Goal: Navigation & Orientation: Find specific page/section

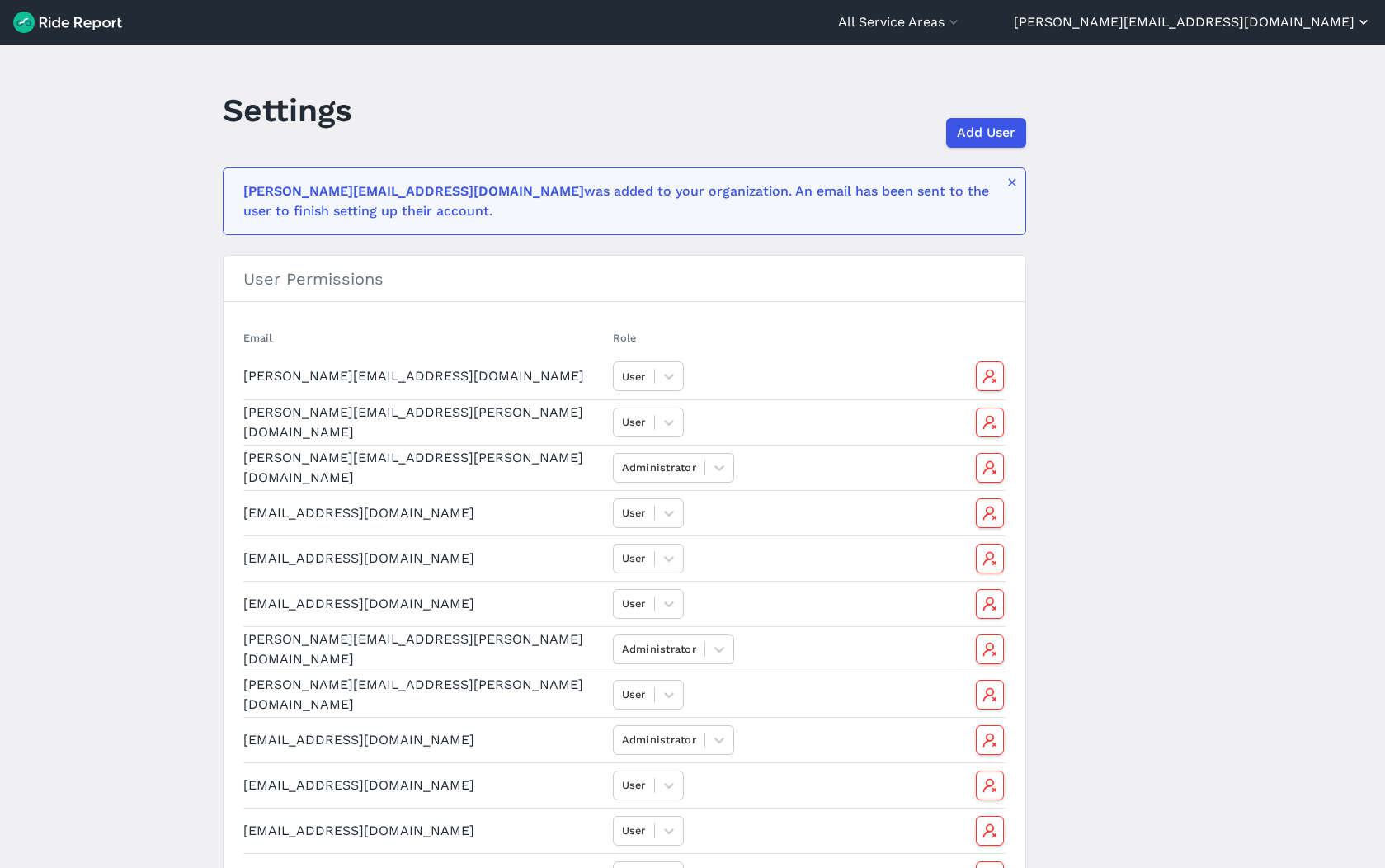
click at [1264, 26] on button "[PERSON_NAME][EMAIL_ADDRESS][DOMAIN_NAME]" at bounding box center [1193, 22] width 358 height 20
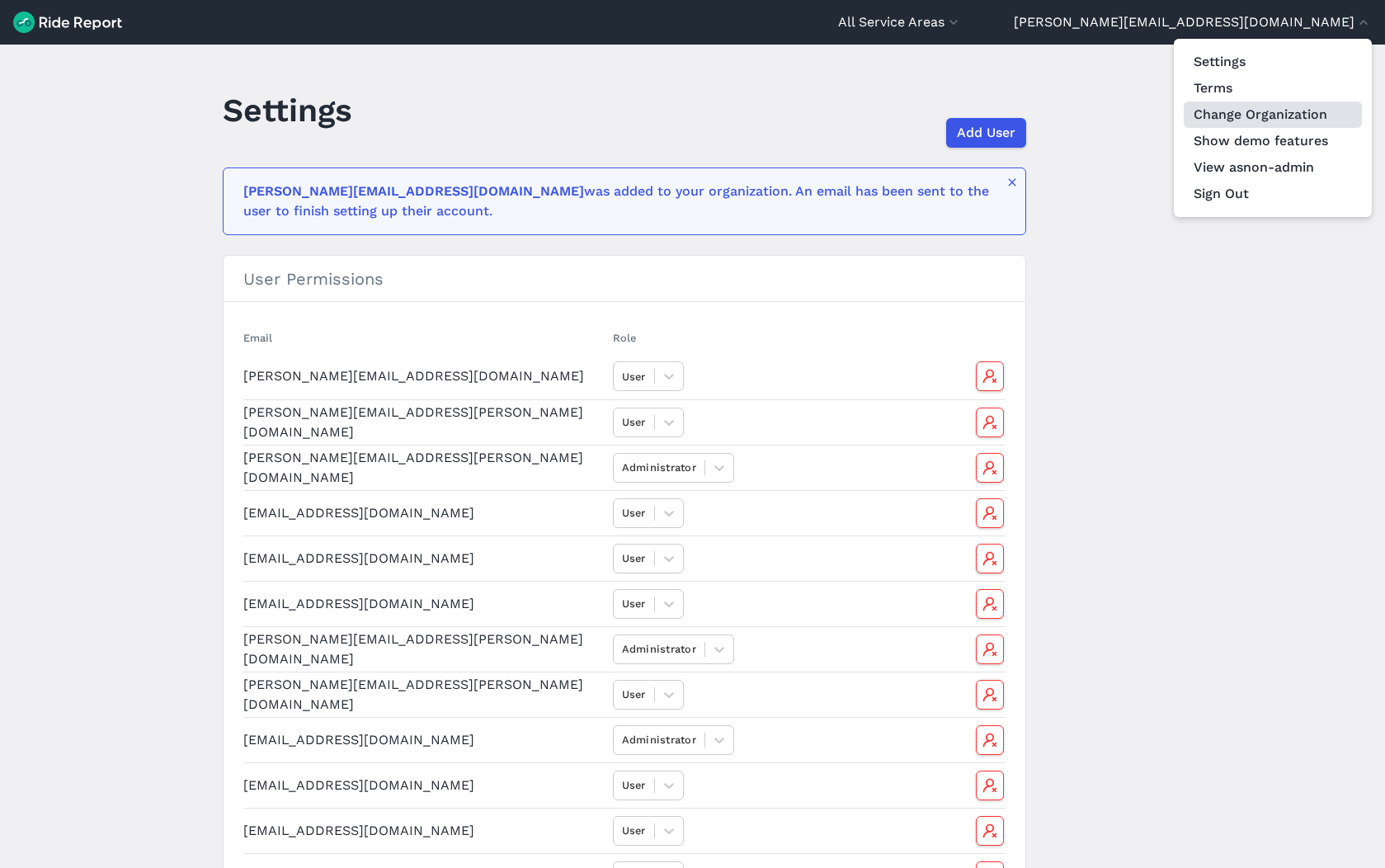
click at [1271, 108] on link "Change Organization" at bounding box center [1272, 114] width 178 height 26
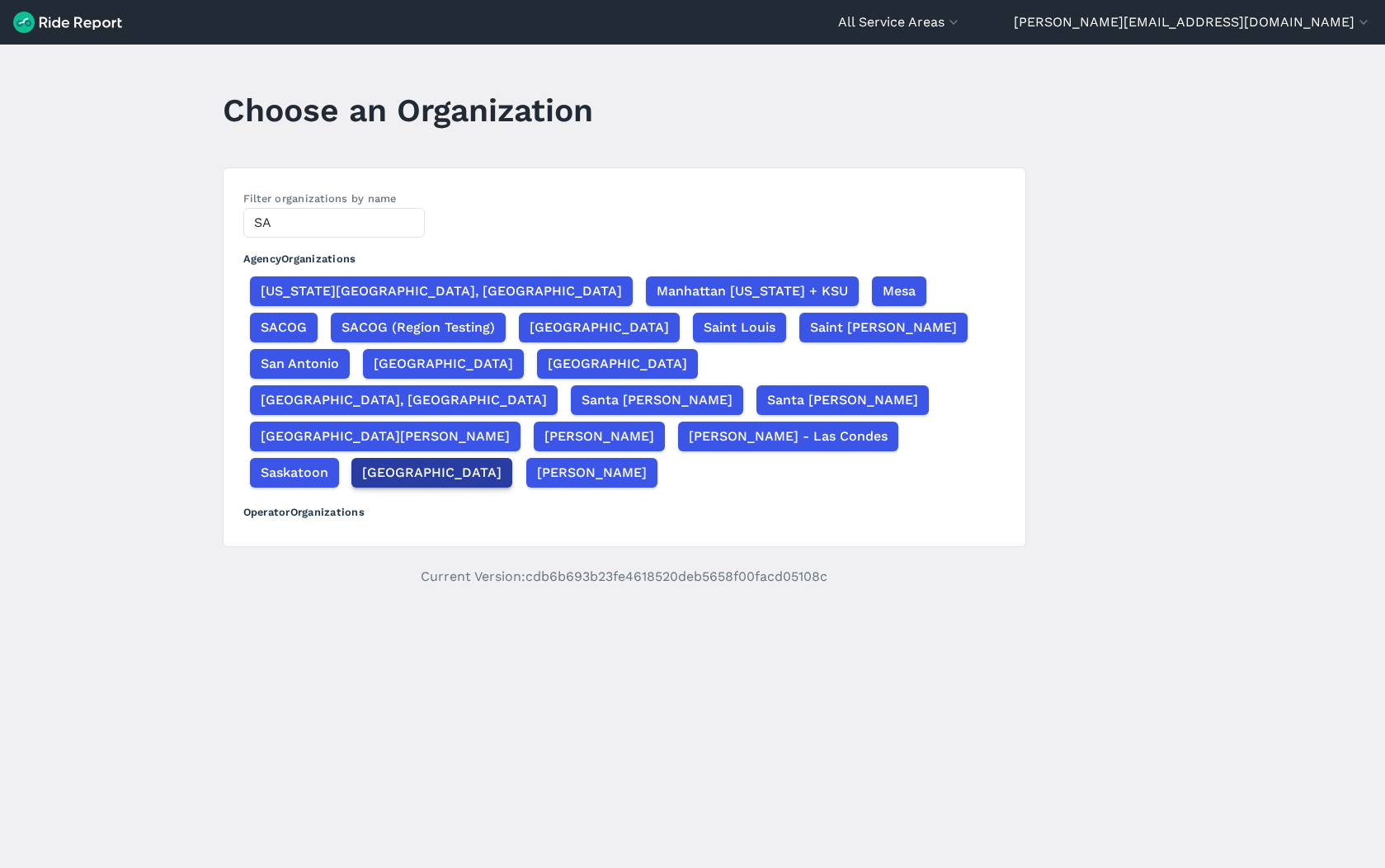
type input "SA"
click at [404, 463] on span "[GEOGRAPHIC_DATA]" at bounding box center [432, 473] width 140 height 20
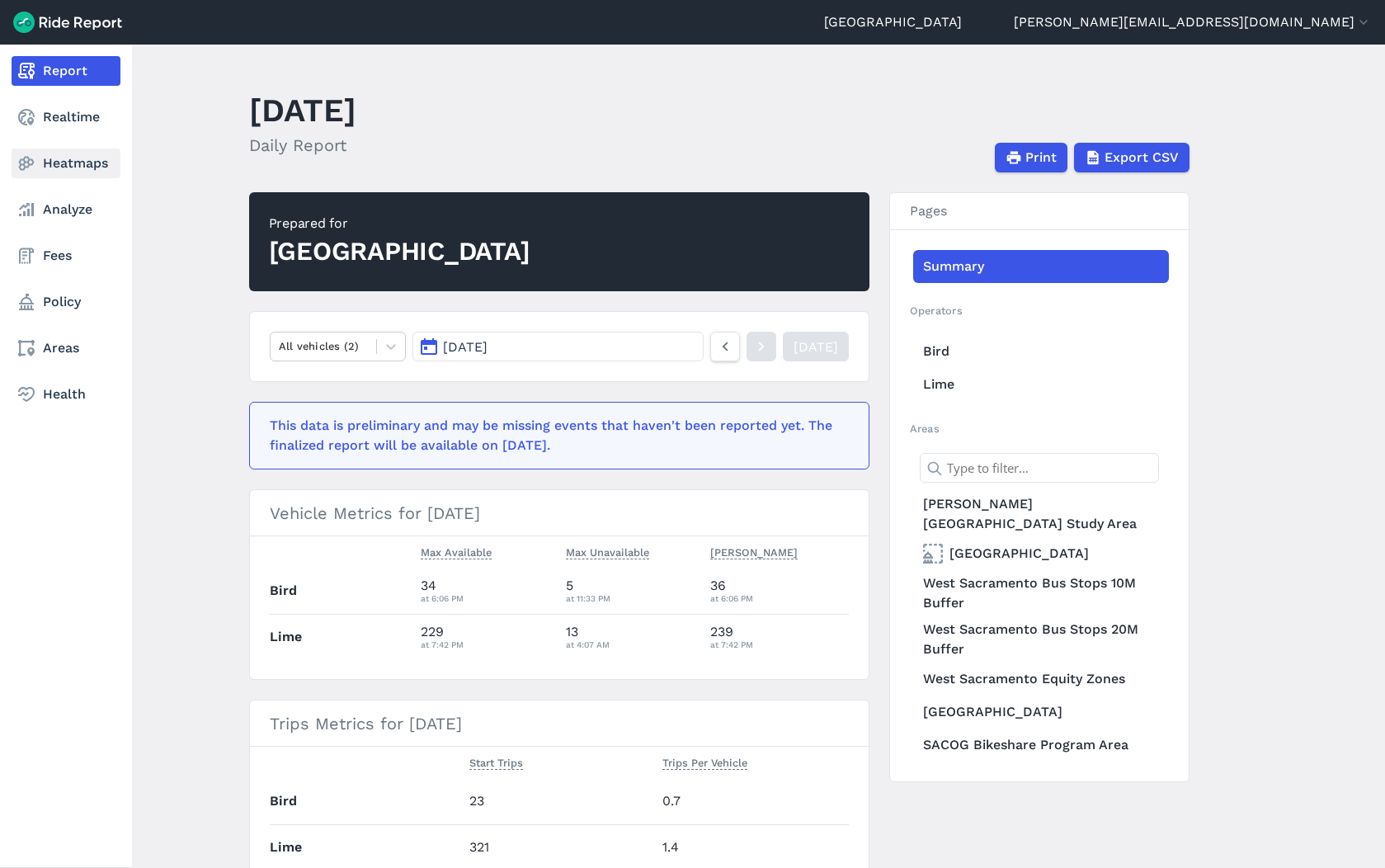
click at [73, 161] on link "Heatmaps" at bounding box center [66, 163] width 109 height 30
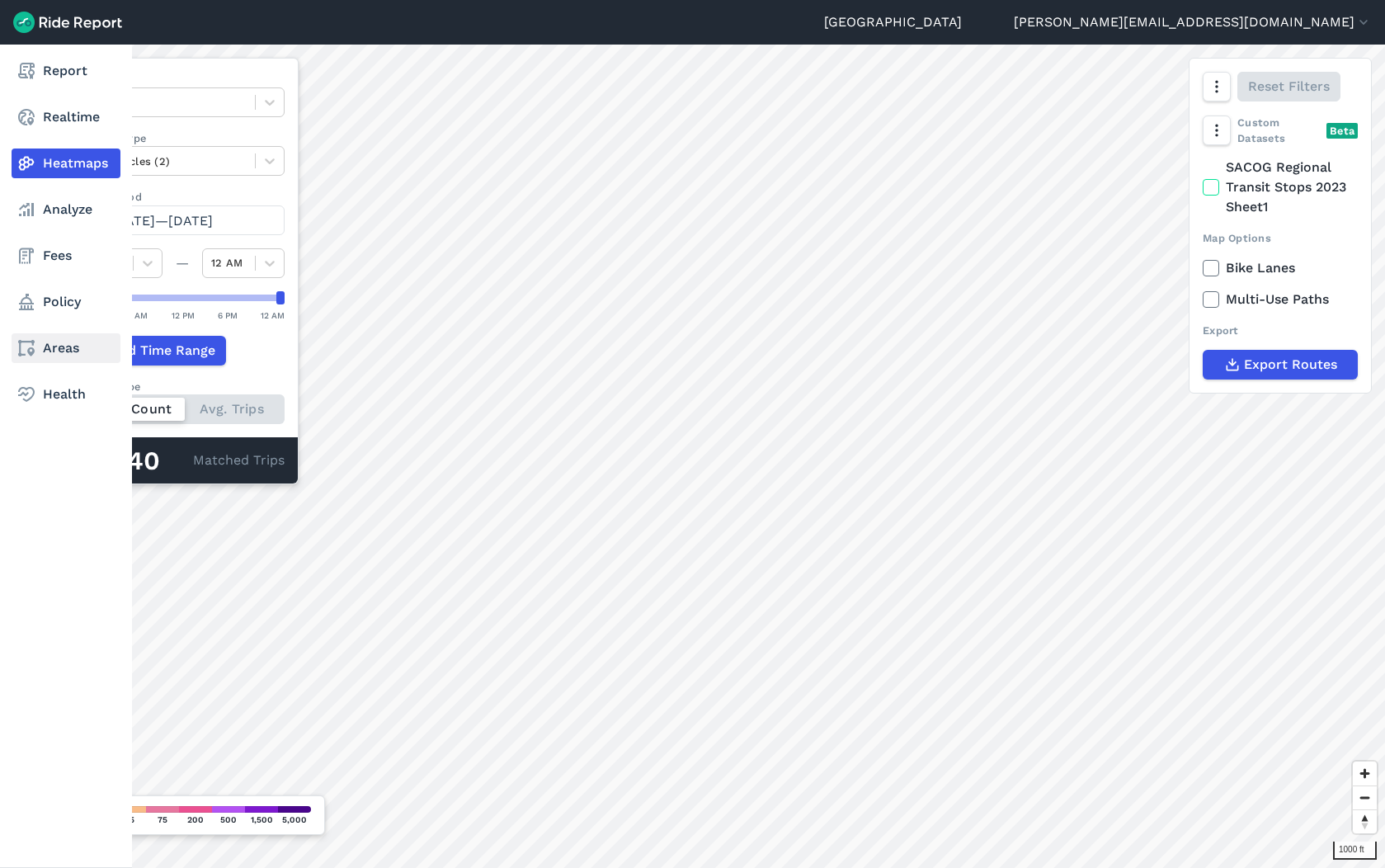
click at [60, 345] on link "Areas" at bounding box center [66, 348] width 109 height 30
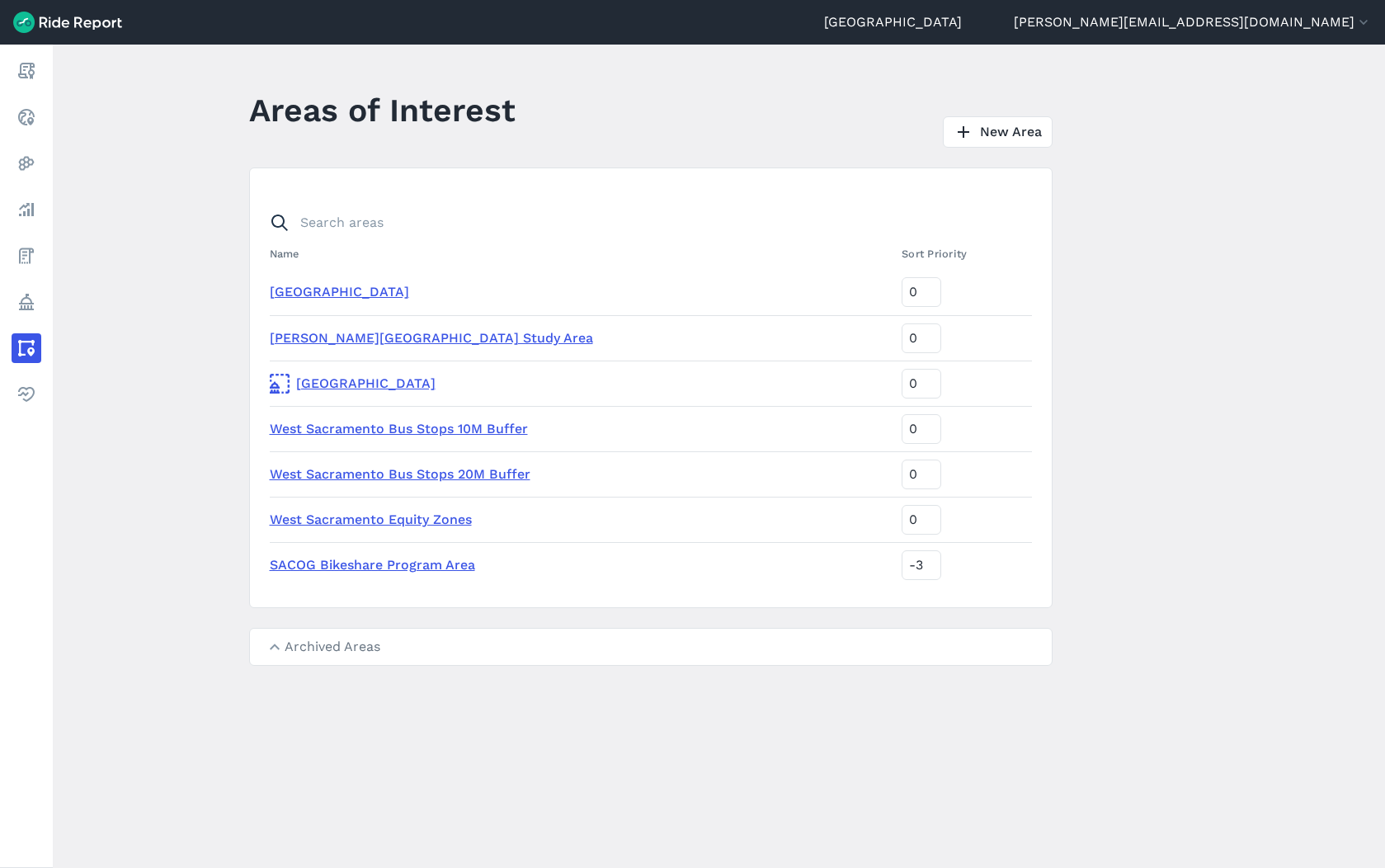
click at [391, 341] on link "[PERSON_NAME][GEOGRAPHIC_DATA] Study Area" at bounding box center [431, 337] width 323 height 15
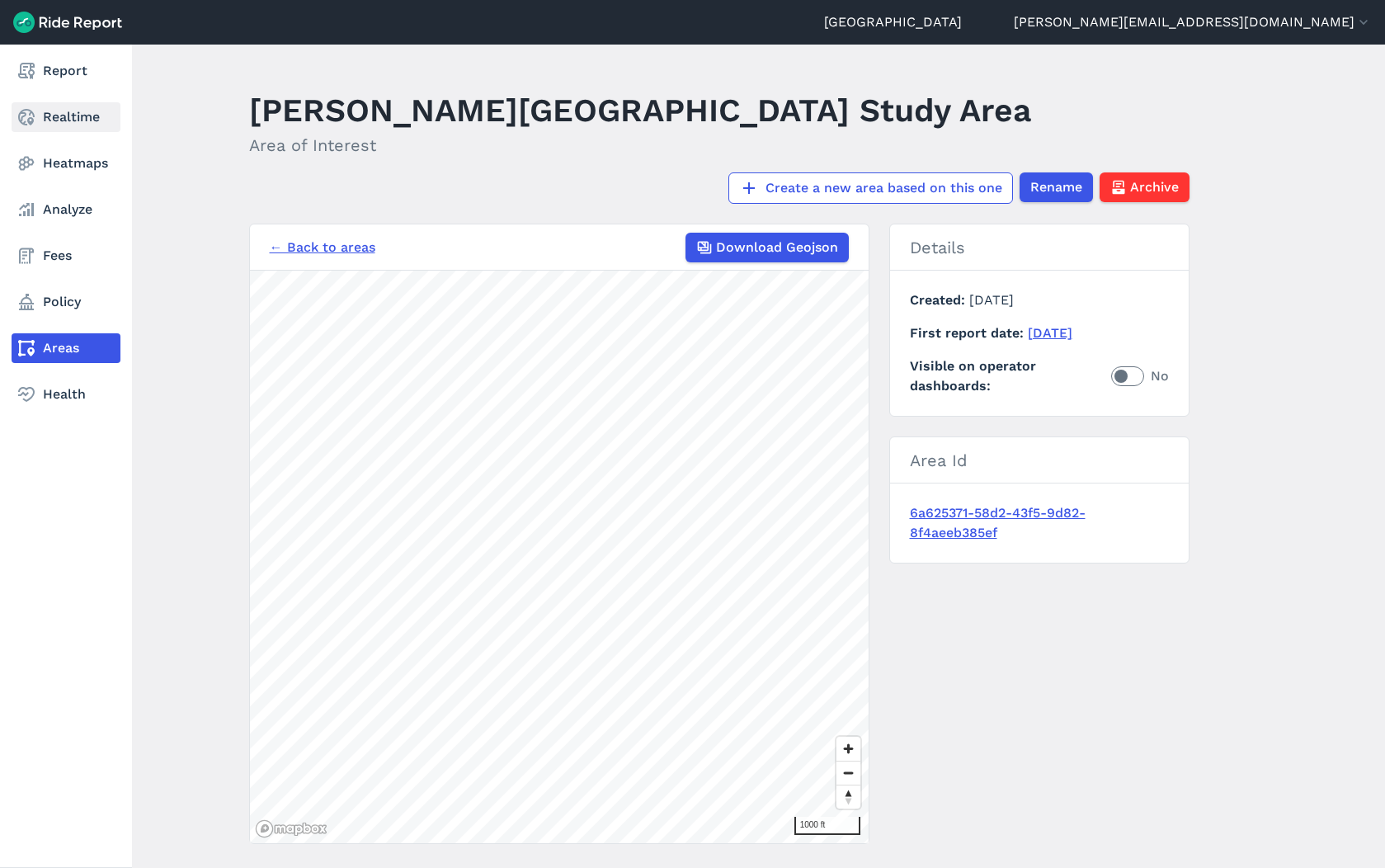
click at [40, 119] on link "Realtime" at bounding box center [66, 116] width 109 height 30
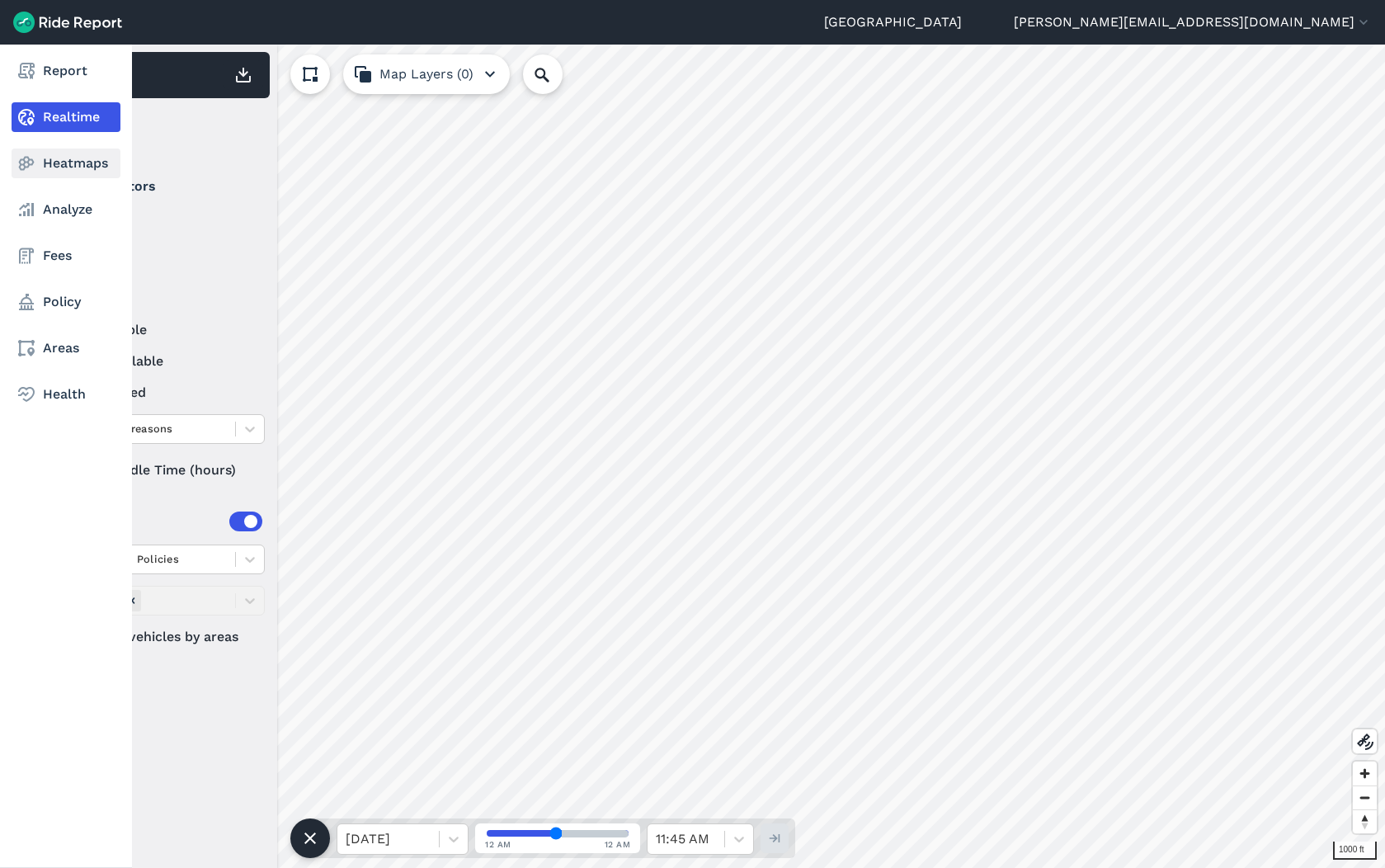
click at [82, 166] on link "Heatmaps" at bounding box center [66, 163] width 109 height 30
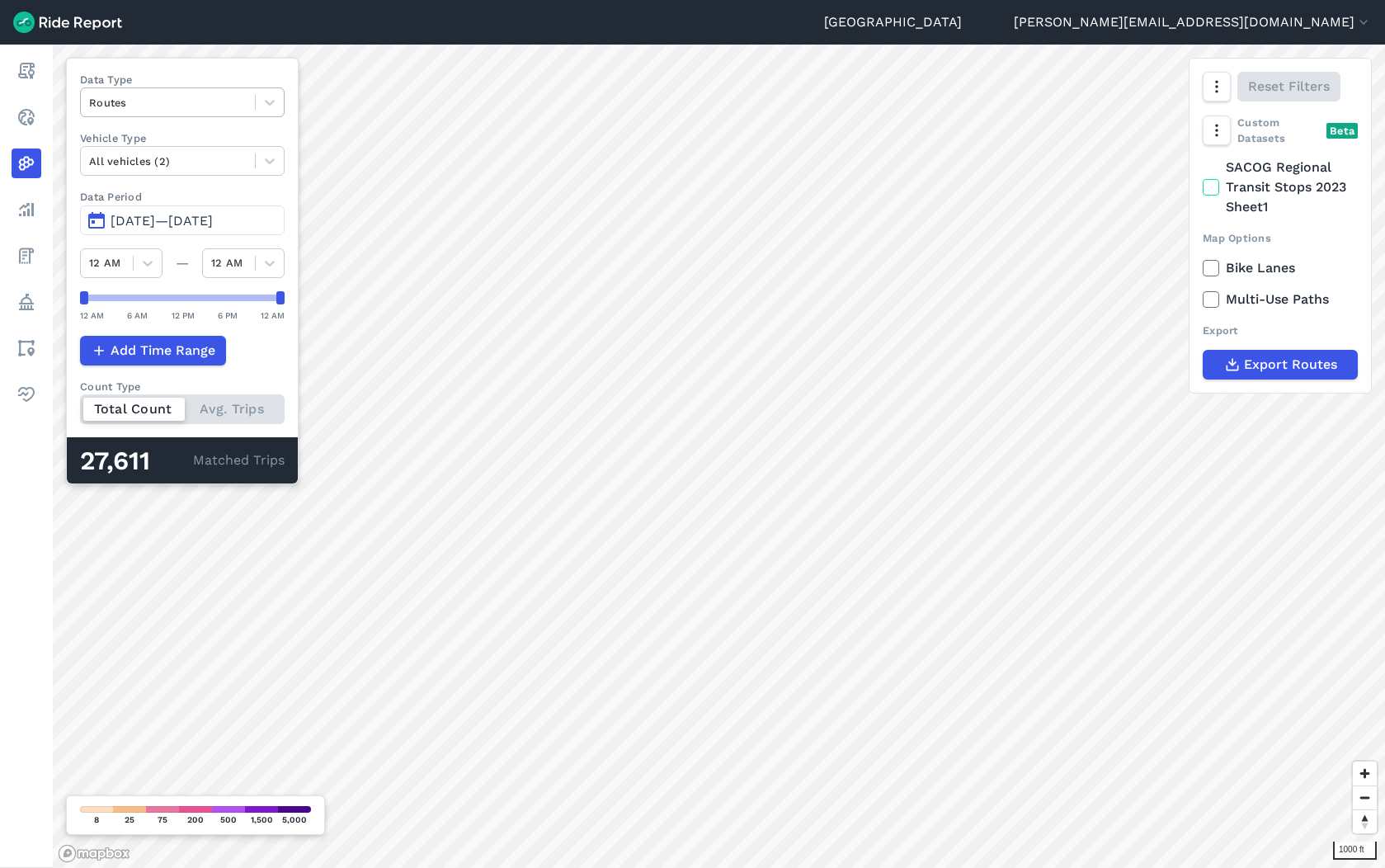
click at [168, 90] on div "Routes" at bounding box center [168, 102] width 174 height 26
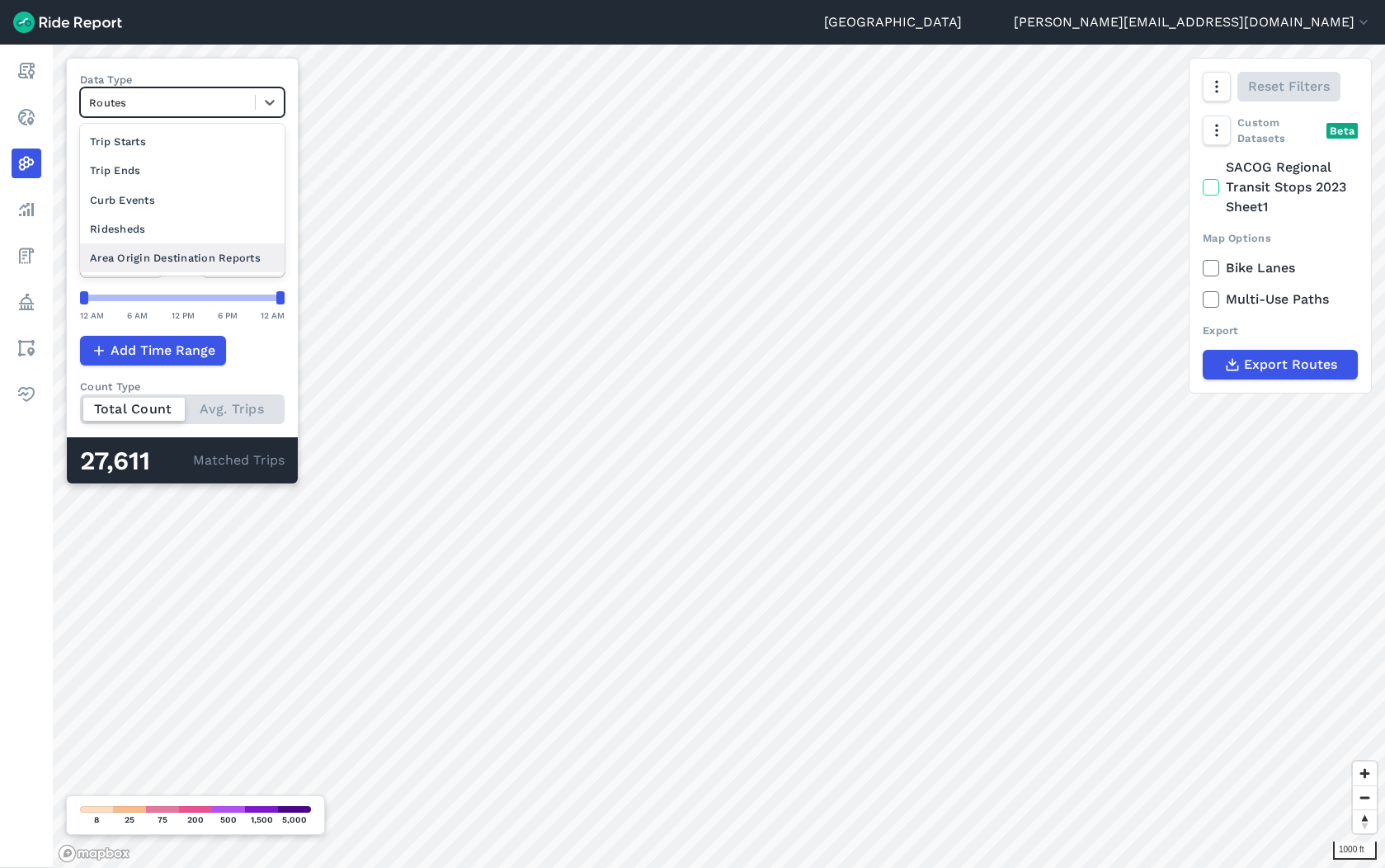
click at [174, 247] on div "Area Origin Destination Reports" at bounding box center [182, 258] width 204 height 29
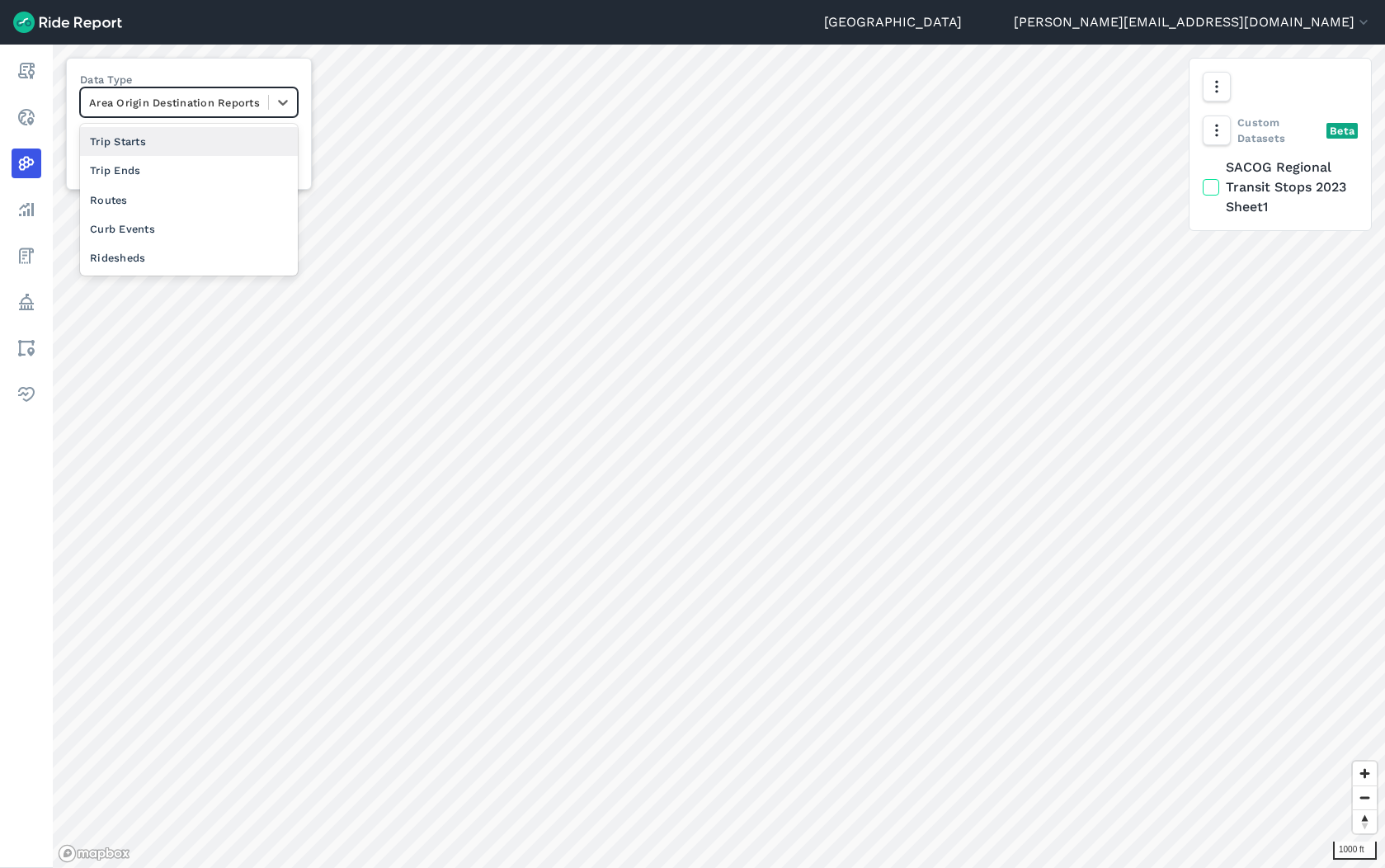
click at [256, 99] on div at bounding box center [174, 102] width 171 height 19
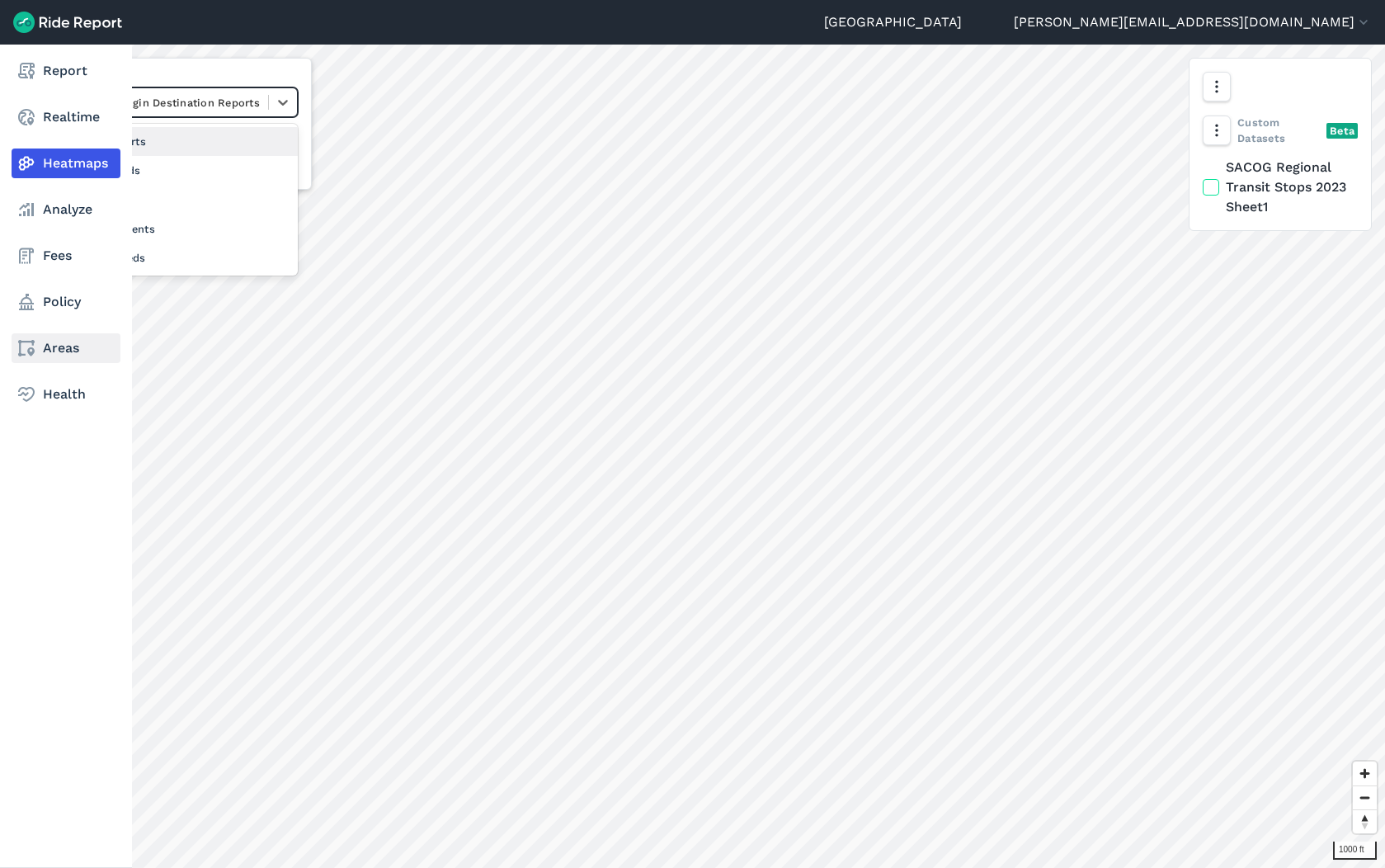
click at [57, 347] on link "Areas" at bounding box center [66, 348] width 109 height 30
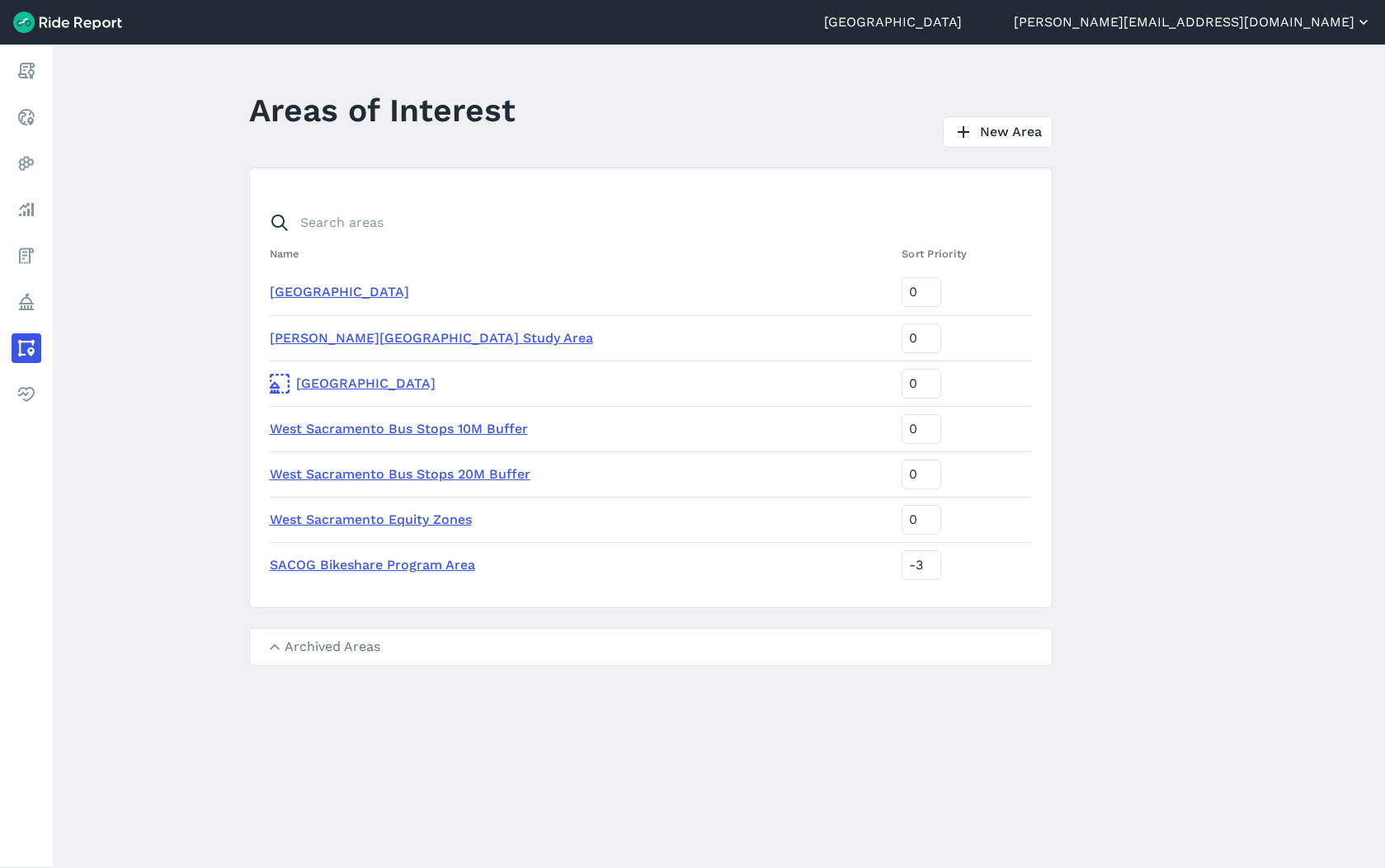
click at [1297, 30] on button "[PERSON_NAME][EMAIL_ADDRESS][DOMAIN_NAME]" at bounding box center [1193, 22] width 358 height 20
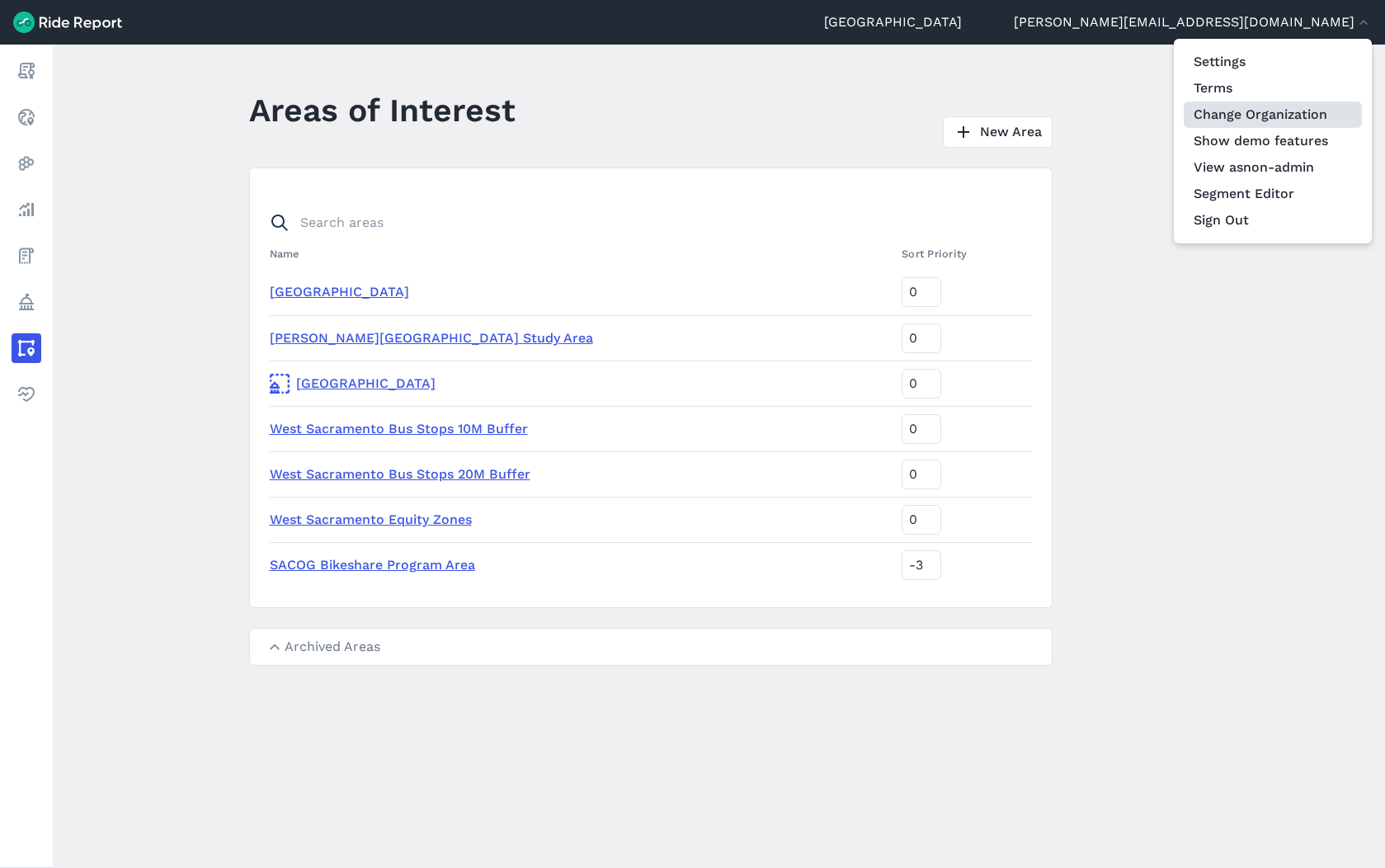
click at [1266, 114] on link "Change Organization" at bounding box center [1272, 114] width 178 height 26
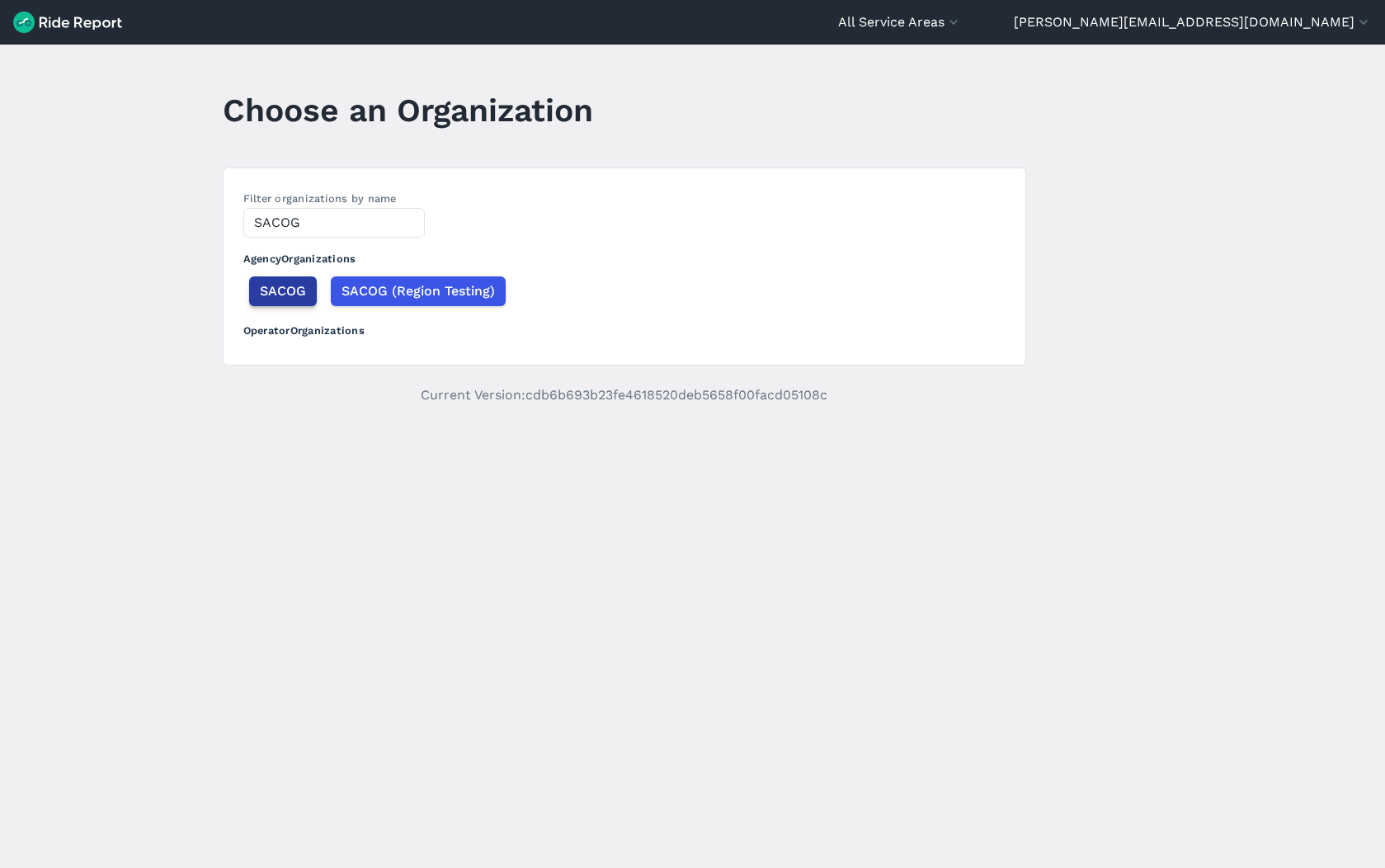
type input "SACOG"
click at [264, 290] on span "SACOG" at bounding box center [283, 291] width 47 height 20
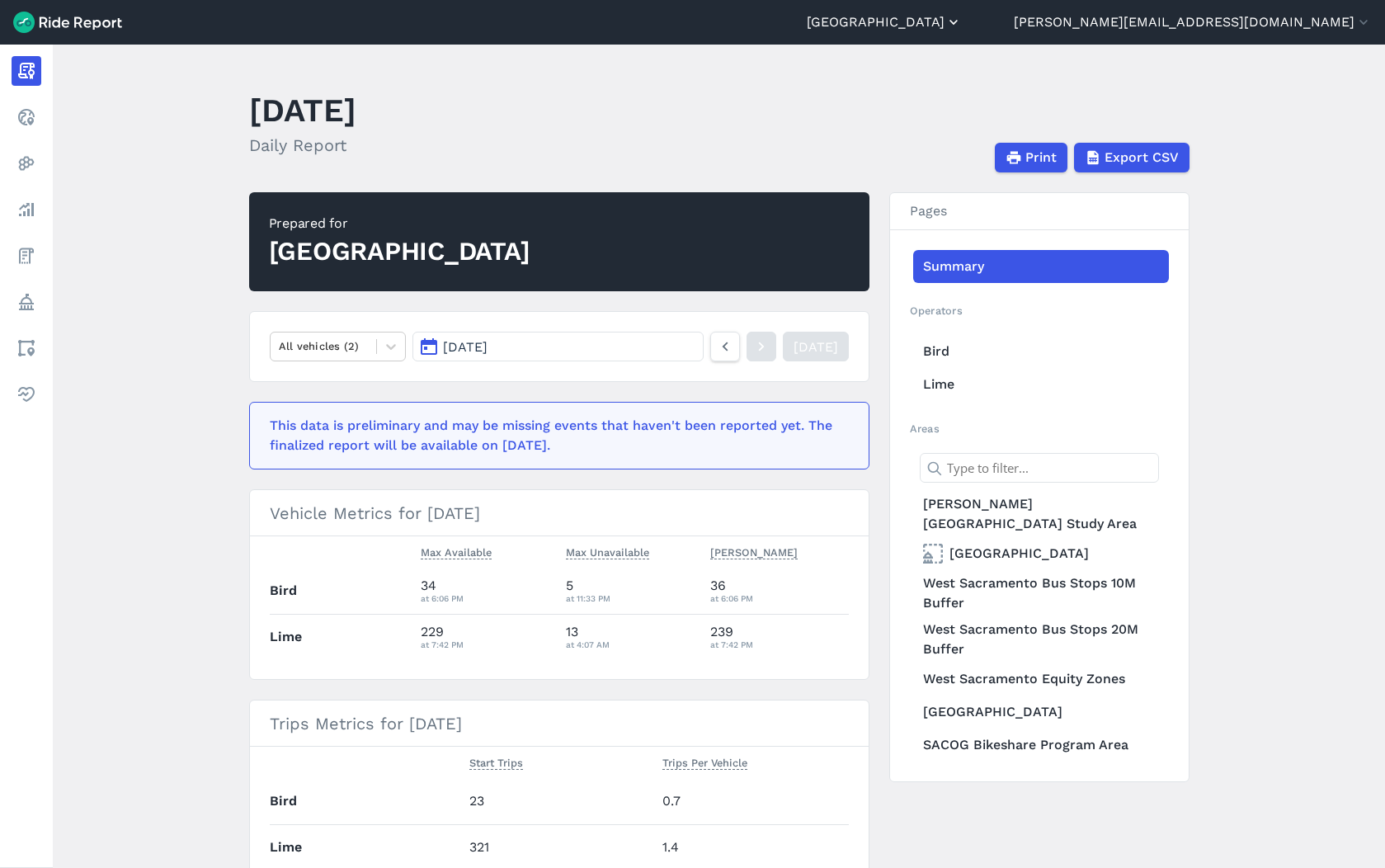
click at [962, 16] on button "[GEOGRAPHIC_DATA]" at bounding box center [884, 22] width 155 height 20
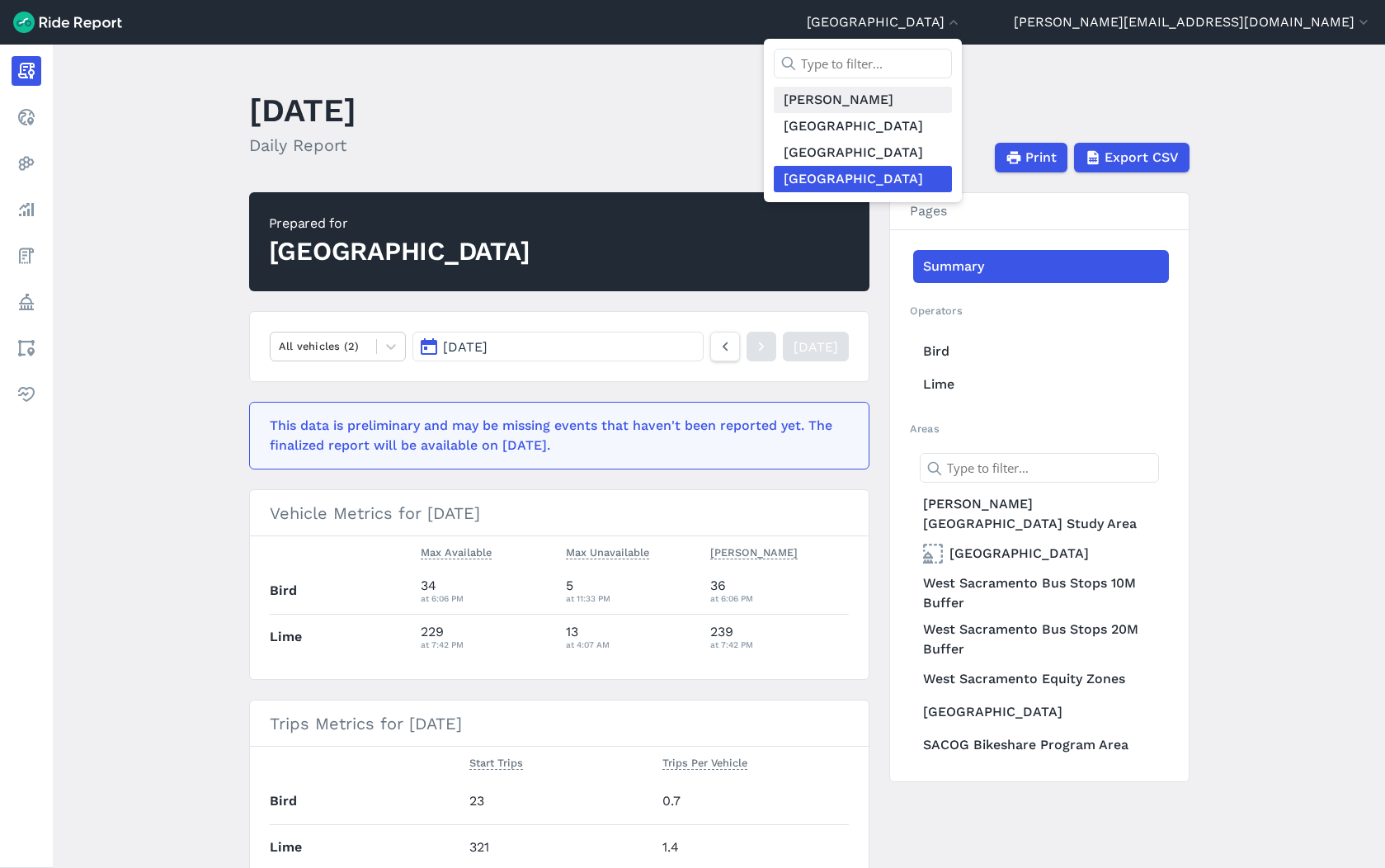
click at [952, 104] on link "[PERSON_NAME]" at bounding box center [863, 99] width 178 height 26
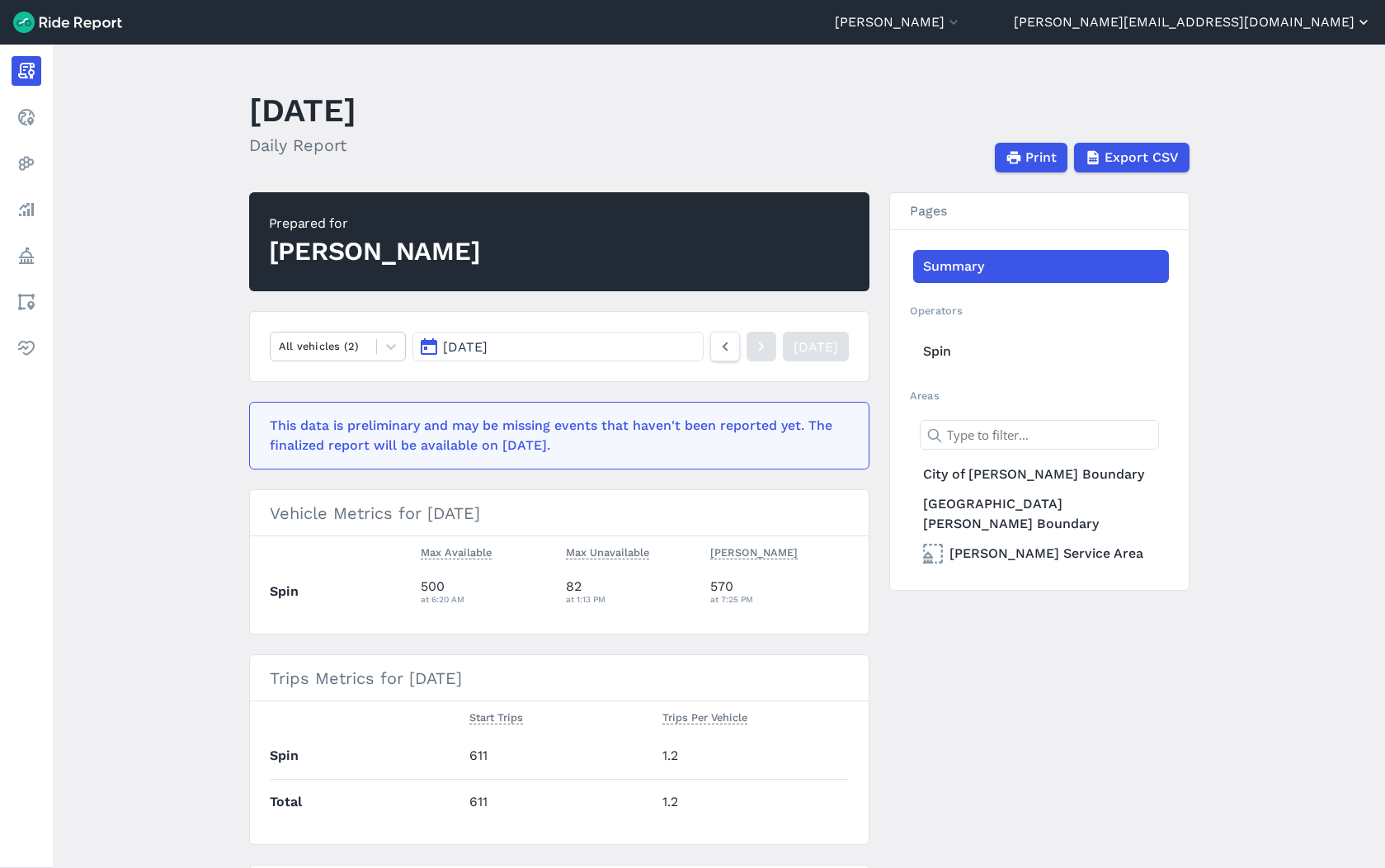
click at [1267, 30] on button "[PERSON_NAME][EMAIL_ADDRESS][DOMAIN_NAME]" at bounding box center [1193, 22] width 358 height 20
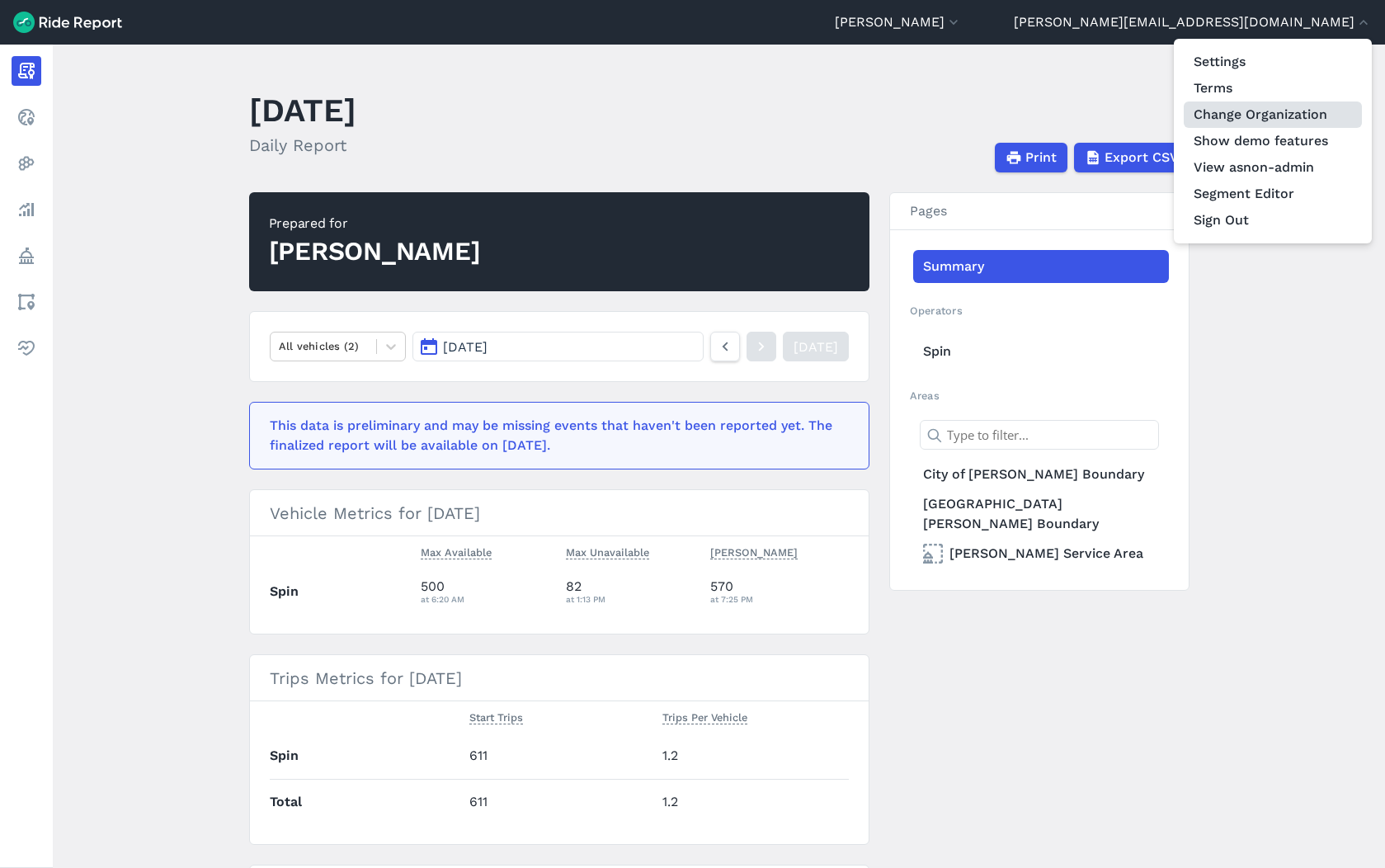
click at [1252, 120] on link "Change Organization" at bounding box center [1272, 114] width 178 height 26
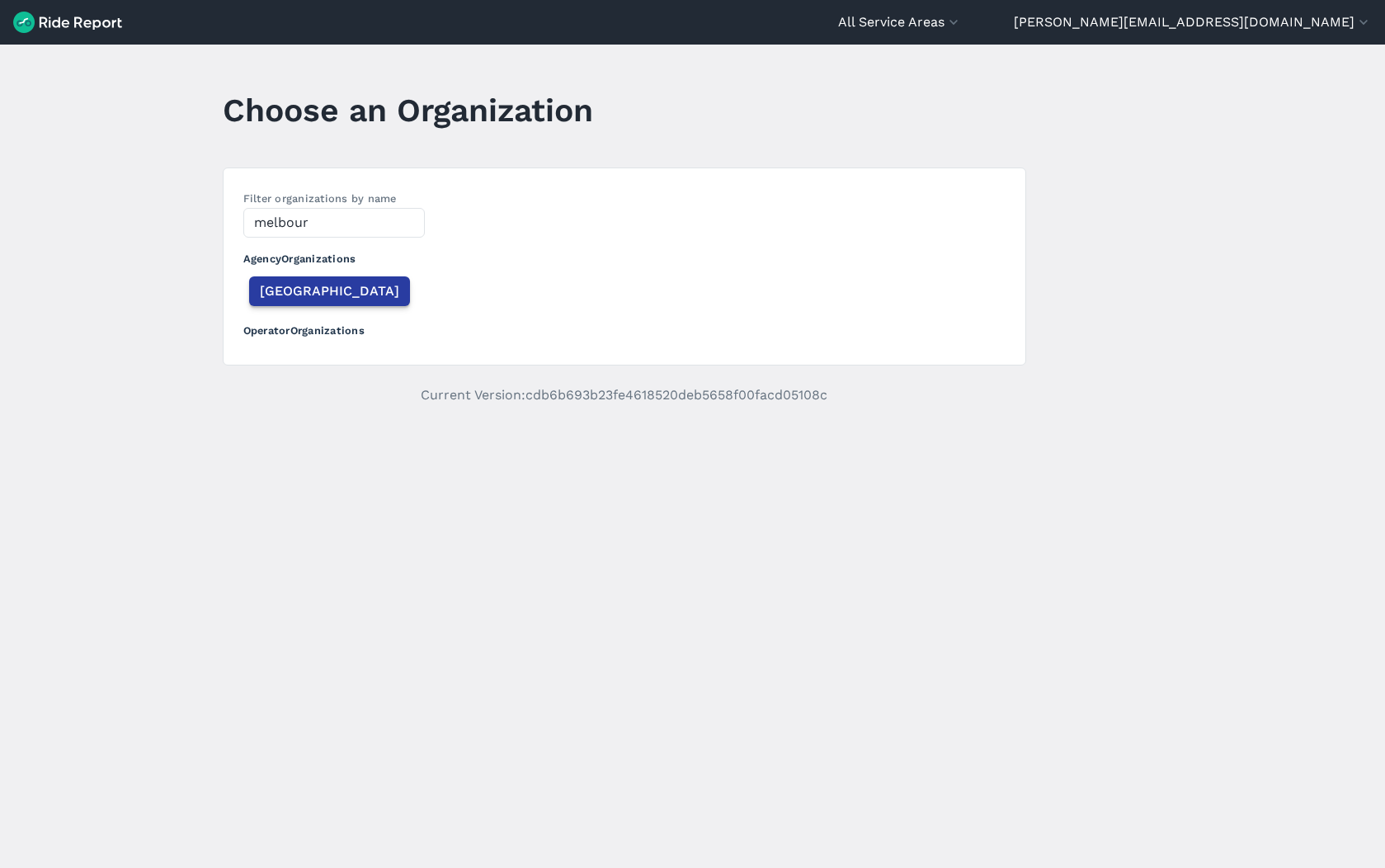
type input "melbour"
click at [304, 287] on span "[GEOGRAPHIC_DATA]" at bounding box center [330, 291] width 140 height 20
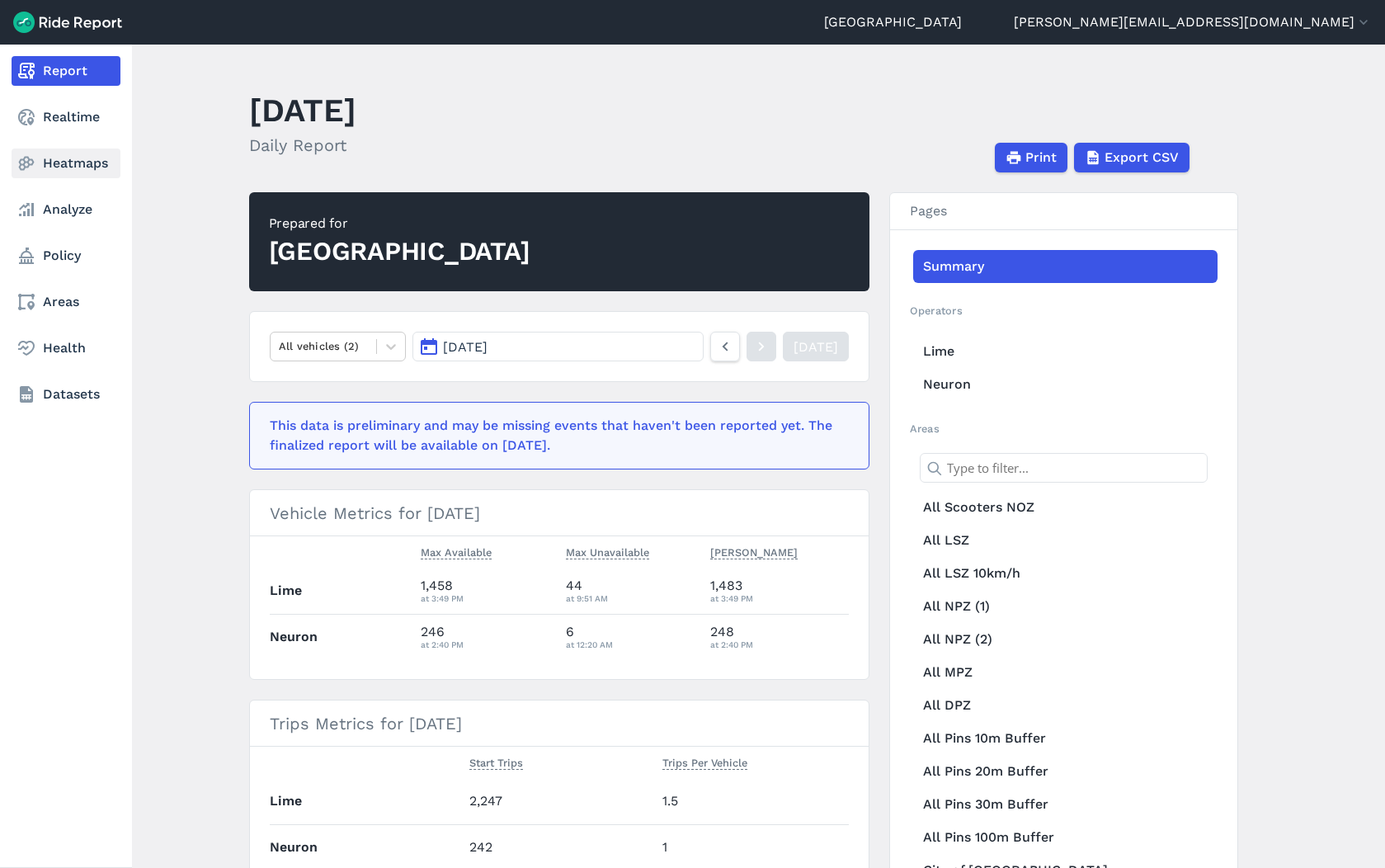
click at [80, 159] on link "Heatmaps" at bounding box center [66, 163] width 109 height 30
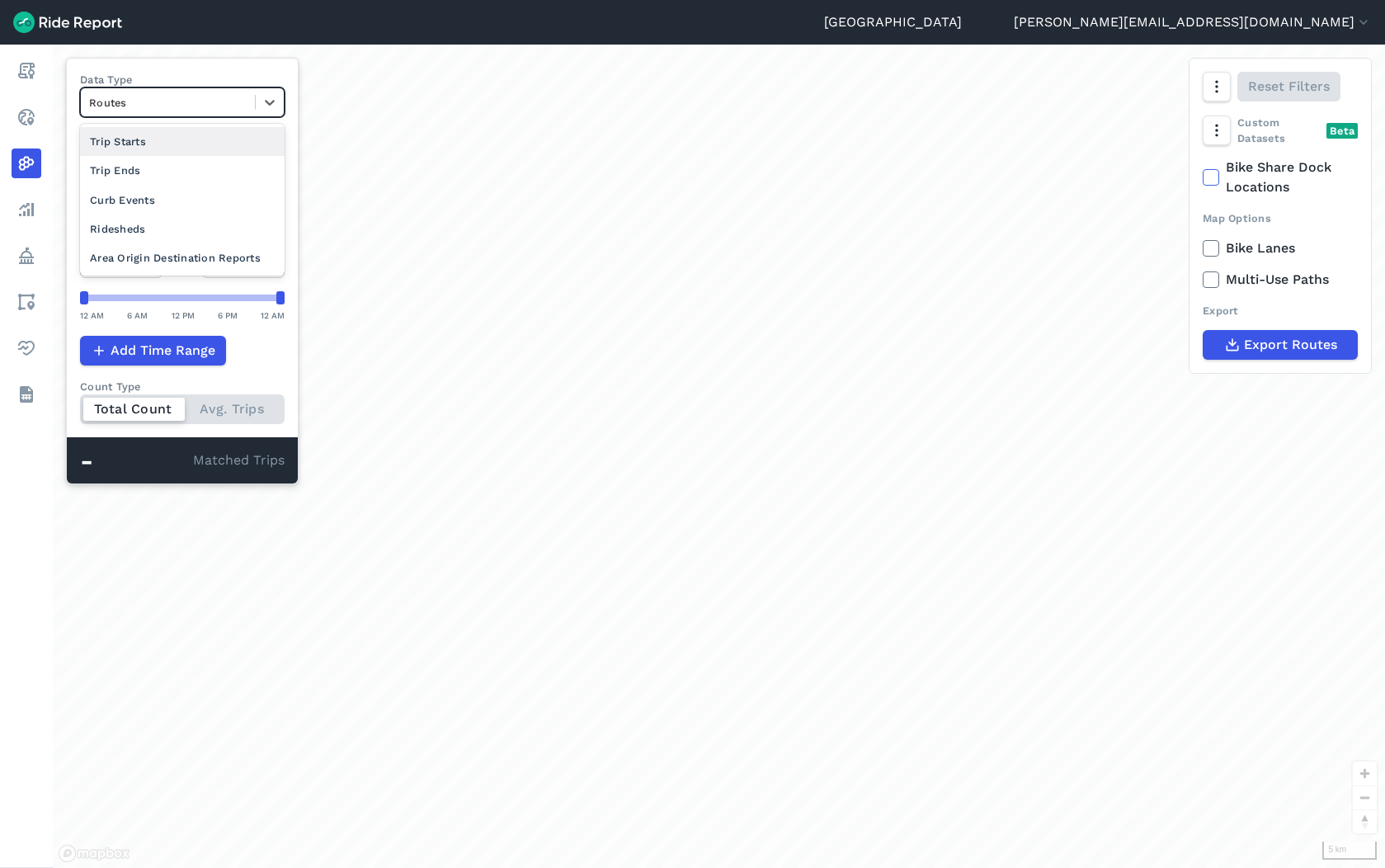
click at [185, 109] on div at bounding box center [168, 102] width 158 height 19
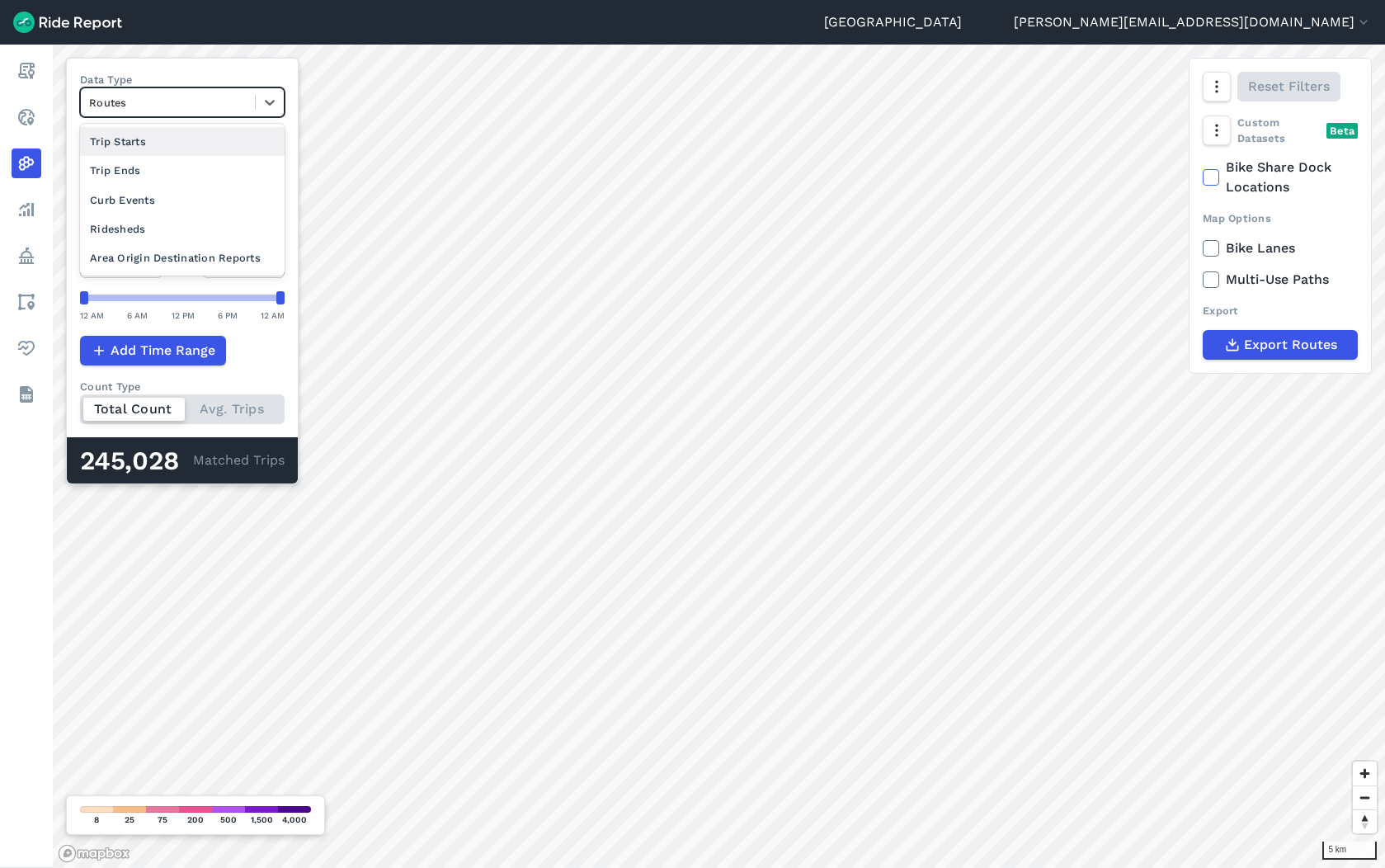
click at [187, 257] on div "Area Origin Destination Reports" at bounding box center [182, 258] width 204 height 29
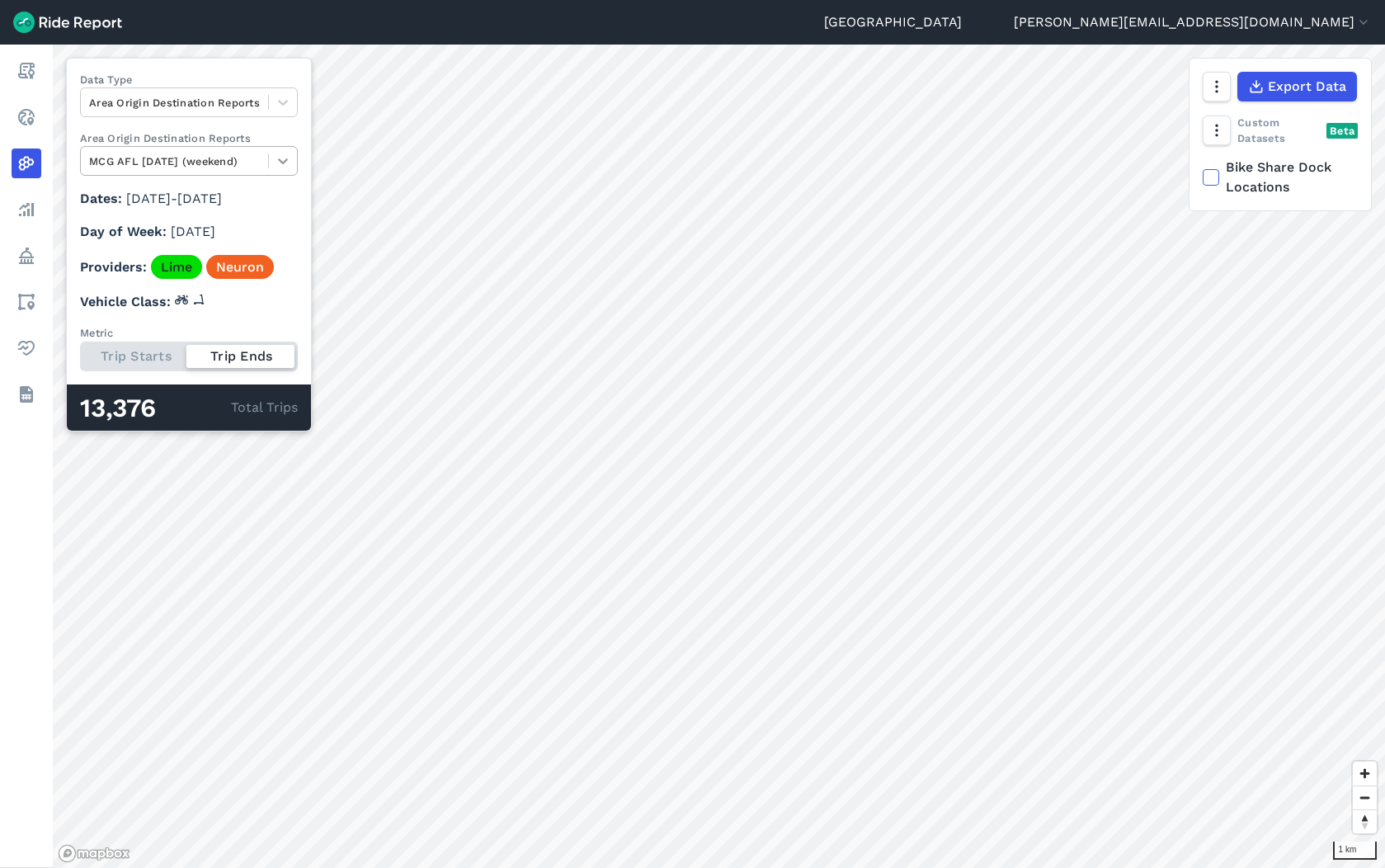
click at [291, 165] on icon at bounding box center [283, 160] width 16 height 16
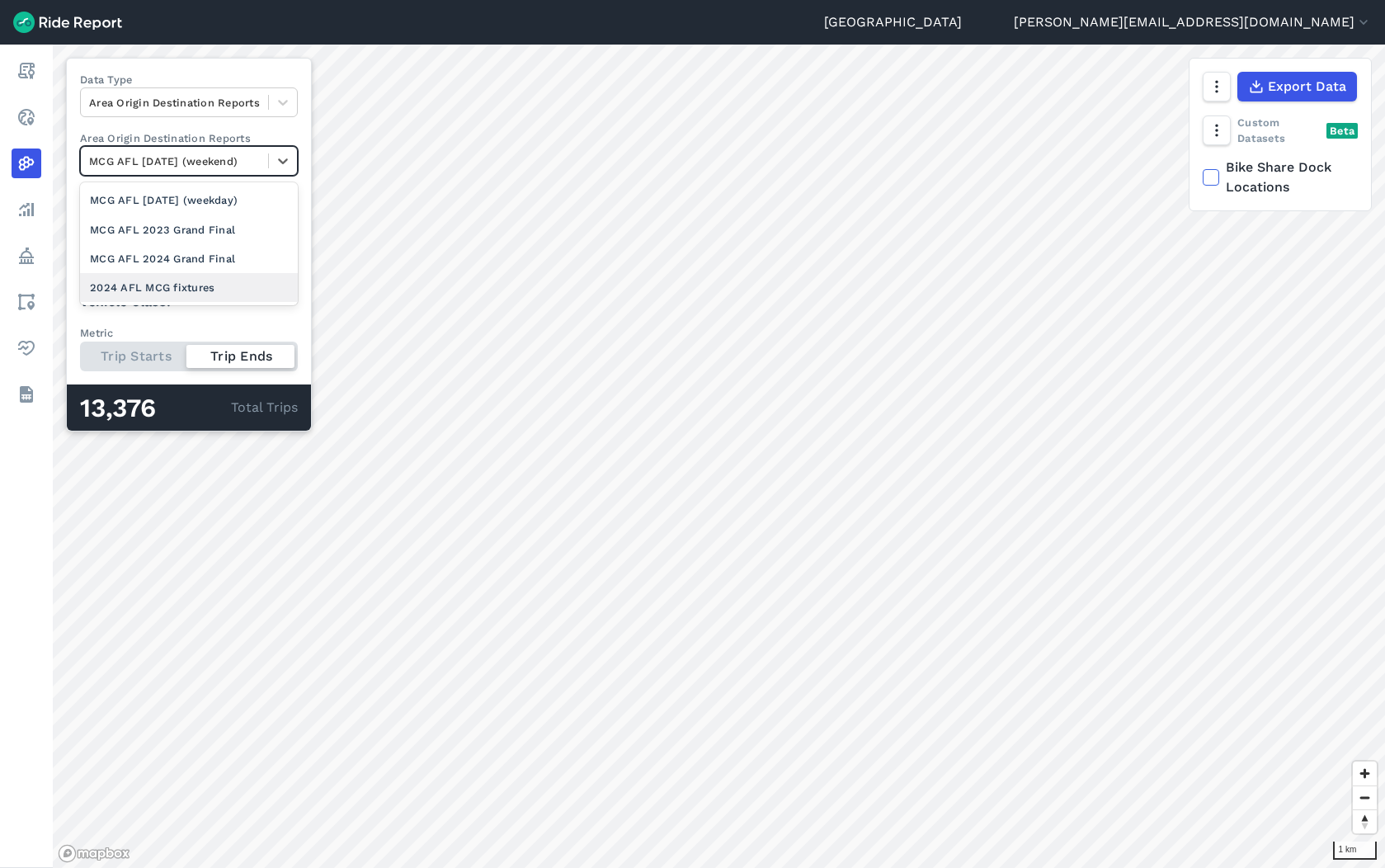
click at [223, 285] on div "2024 AFL MCG fixtures" at bounding box center [188, 288] width 218 height 29
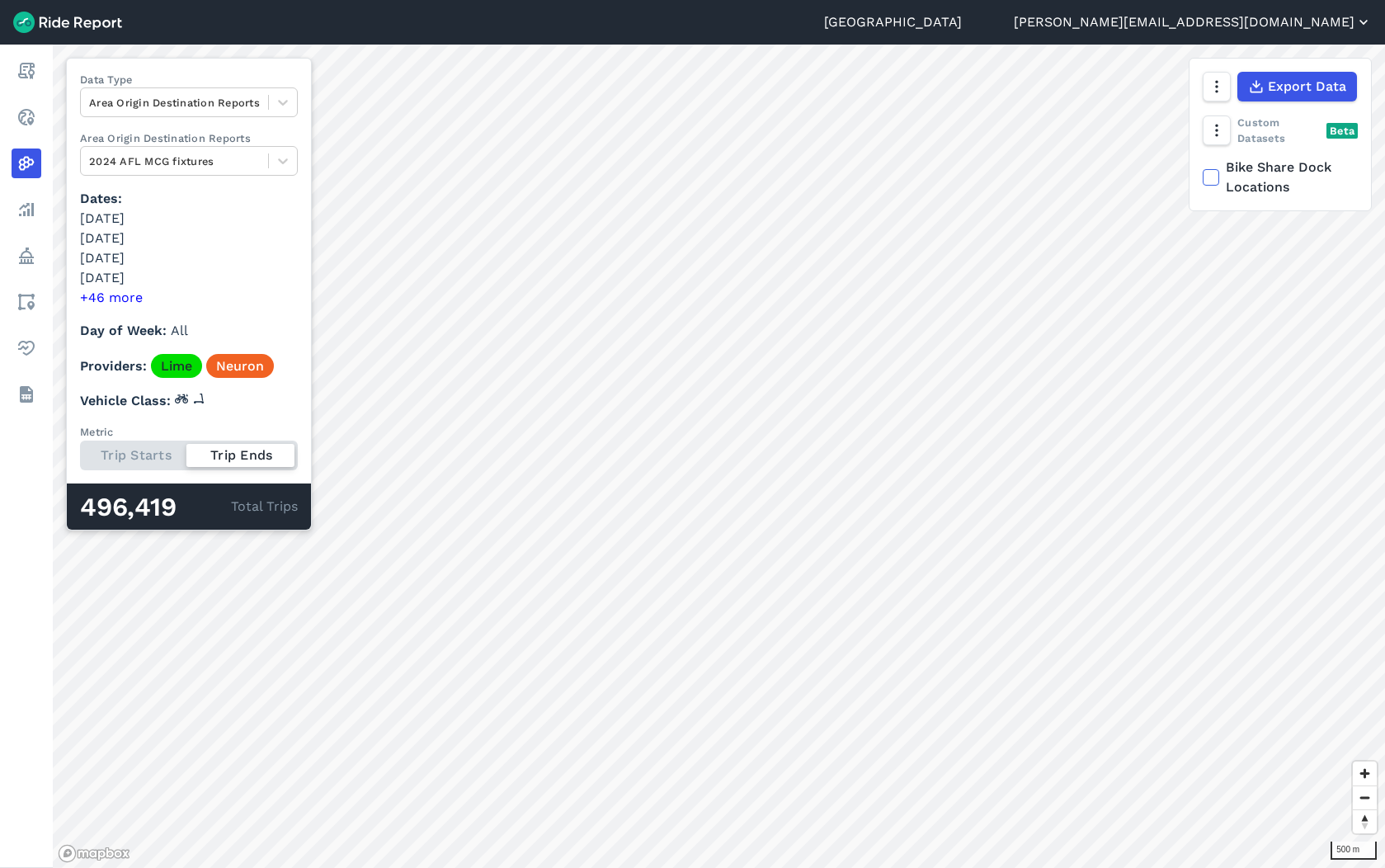
click at [1269, 24] on button "[PERSON_NAME][EMAIL_ADDRESS][DOMAIN_NAME]" at bounding box center [1193, 22] width 358 height 20
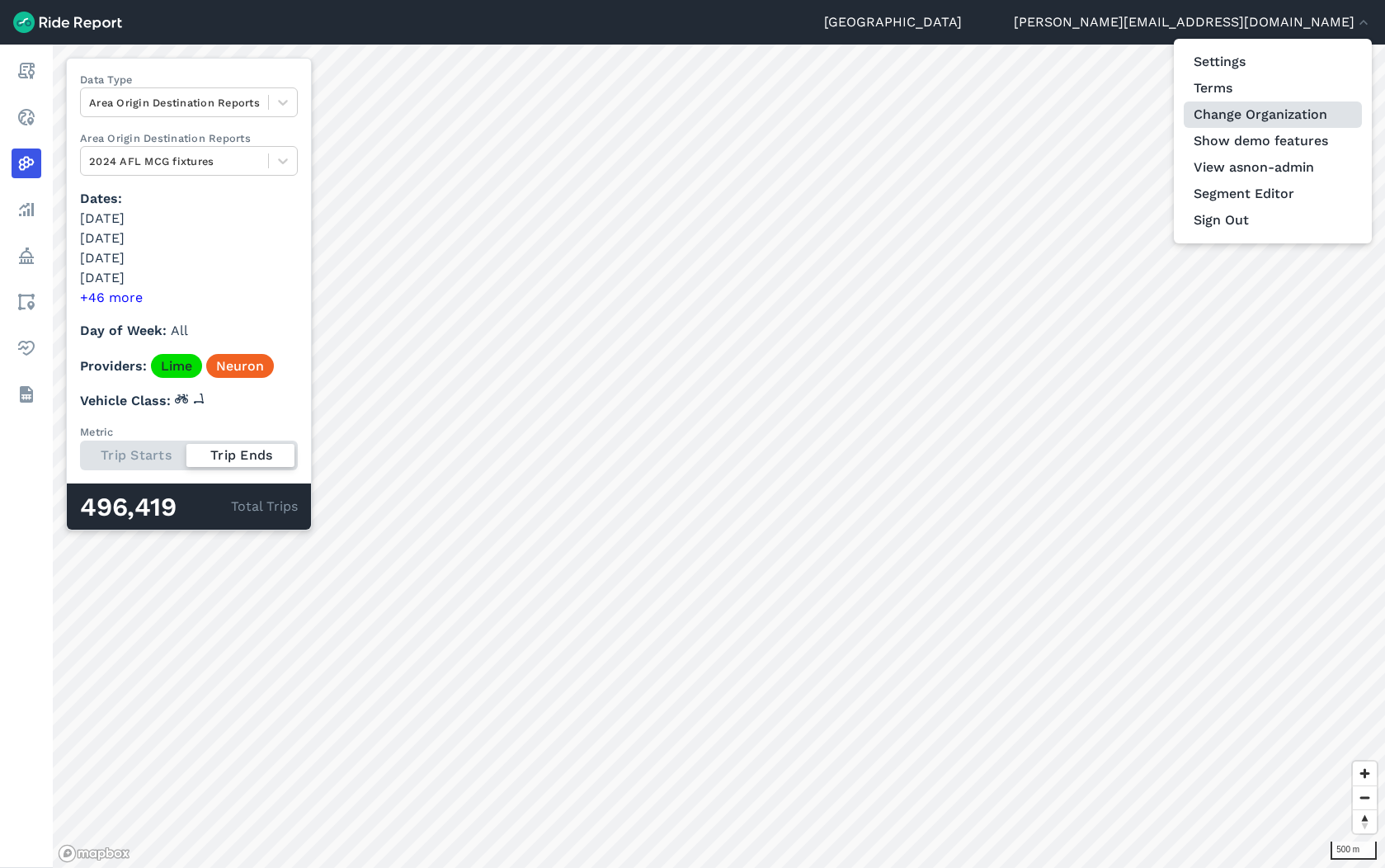
click at [1243, 109] on link "Change Organization" at bounding box center [1272, 114] width 178 height 26
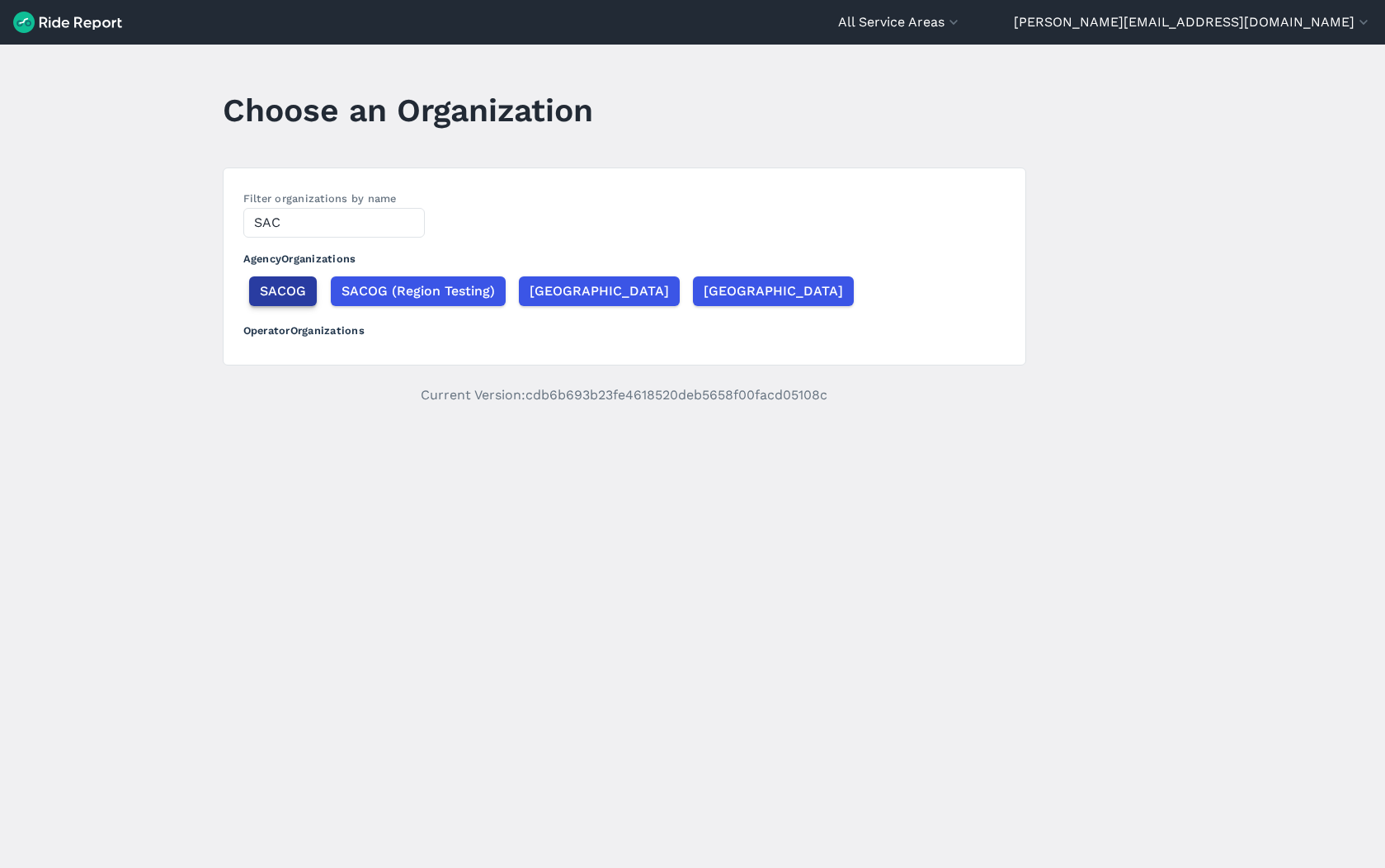
type input "SAC"
click at [271, 295] on span "SACOG" at bounding box center [283, 291] width 47 height 20
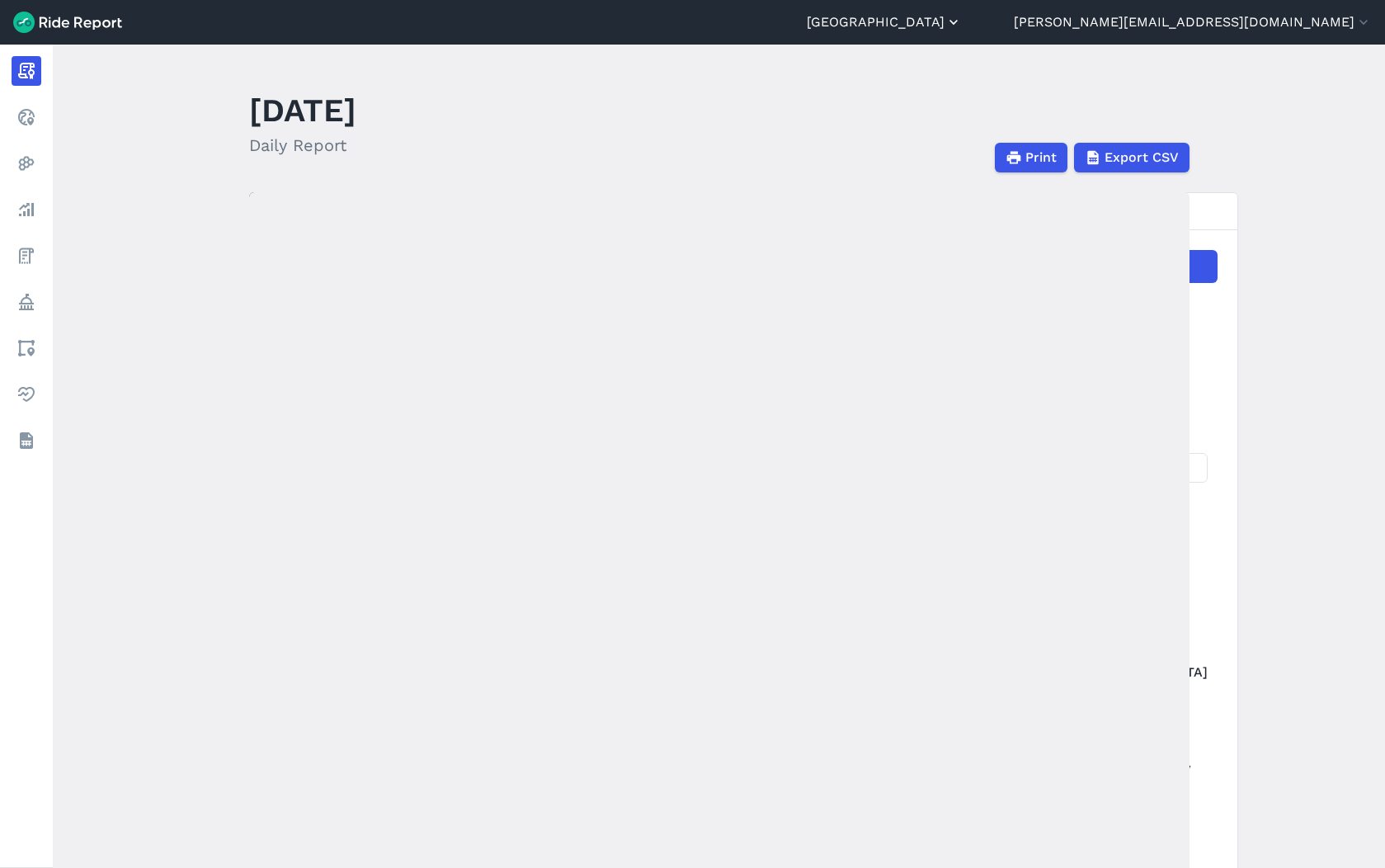
click at [962, 19] on button "[GEOGRAPHIC_DATA]" at bounding box center [884, 22] width 155 height 20
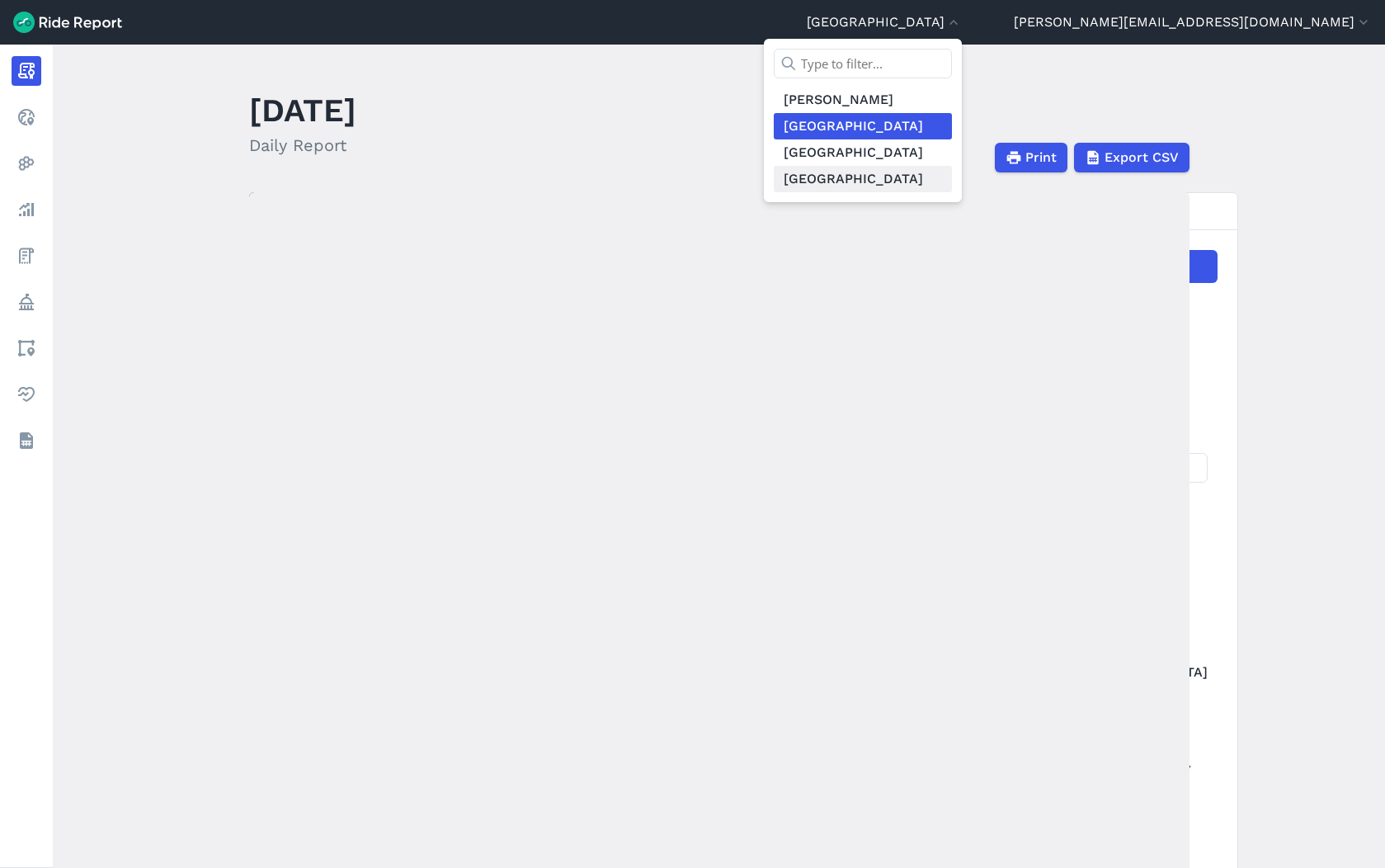
click at [952, 185] on link "[GEOGRAPHIC_DATA]" at bounding box center [863, 178] width 178 height 26
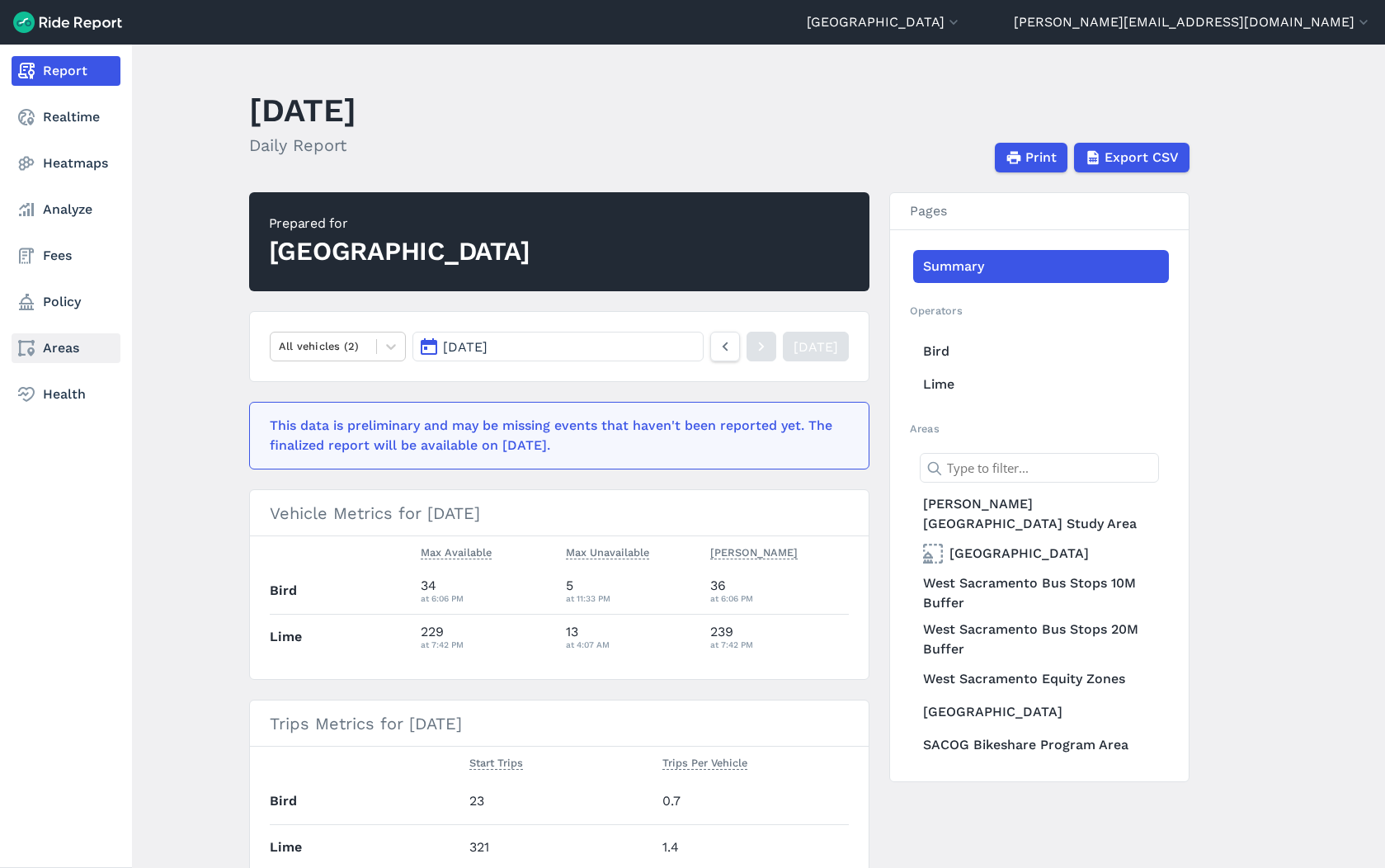
click at [58, 351] on link "Areas" at bounding box center [66, 348] width 109 height 30
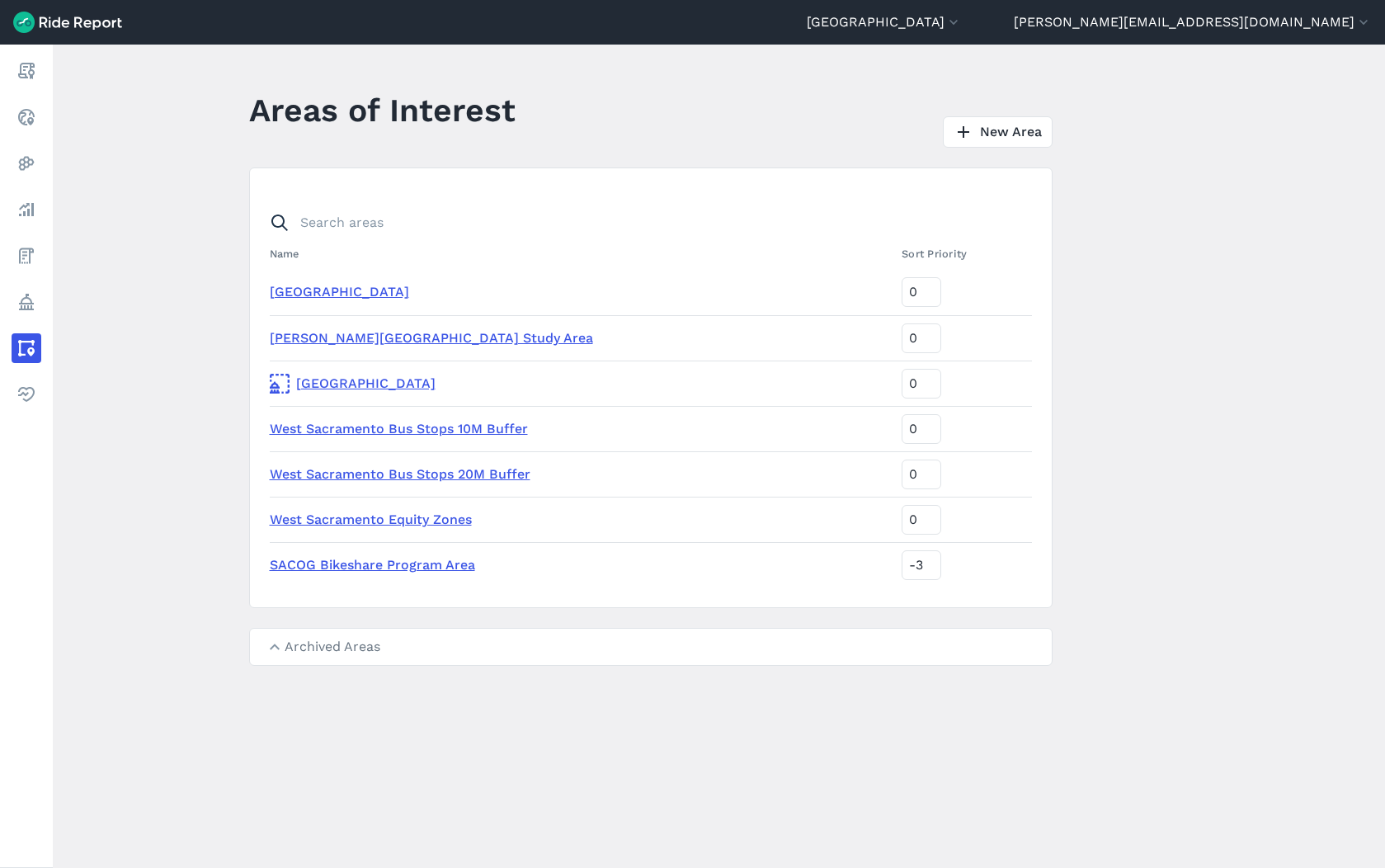
click at [354, 340] on link "[PERSON_NAME][GEOGRAPHIC_DATA] Study Area" at bounding box center [431, 337] width 323 height 15
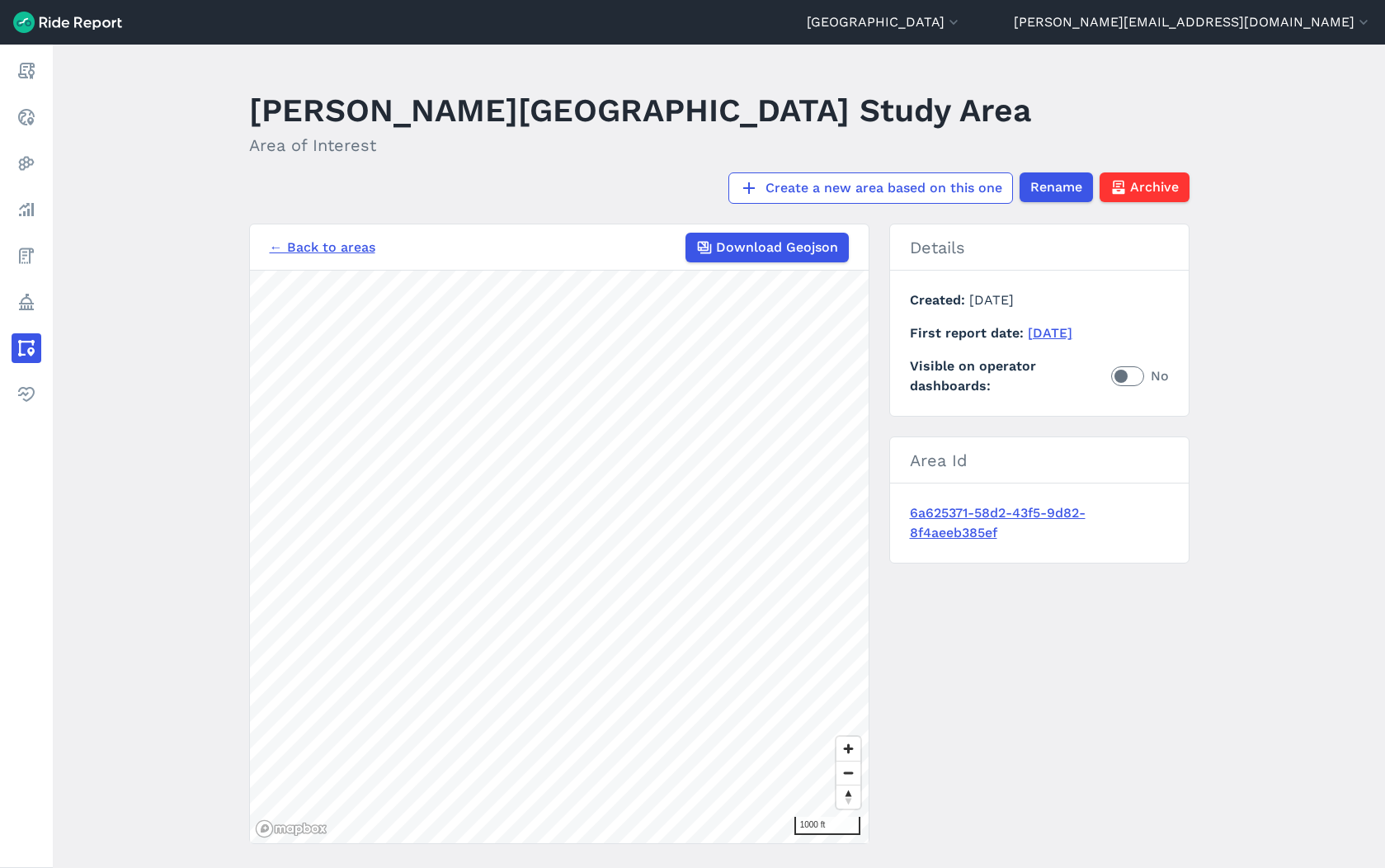
click at [324, 249] on link "← Back to areas" at bounding box center [323, 247] width 106 height 20
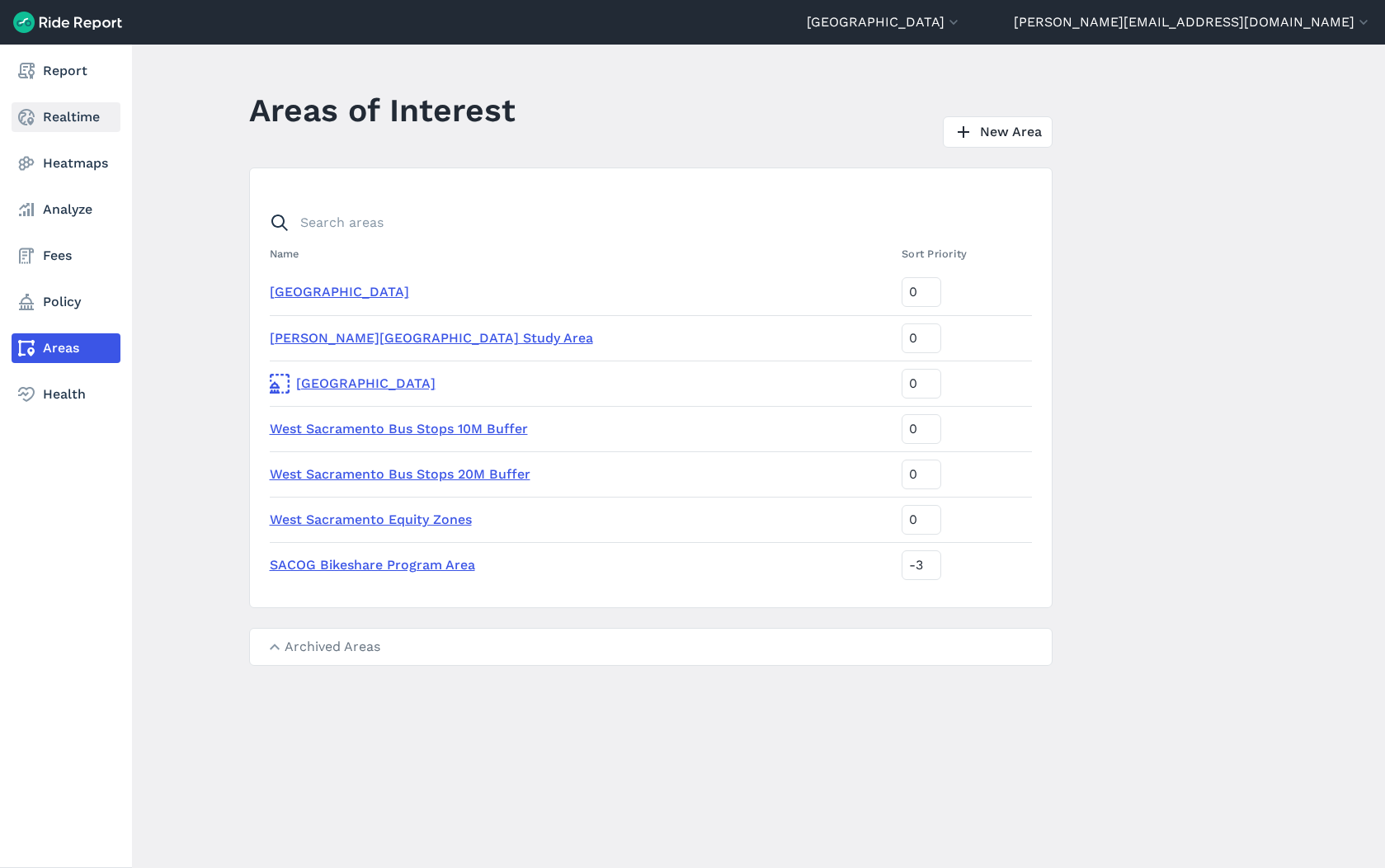
click at [63, 116] on link "Realtime" at bounding box center [66, 116] width 109 height 30
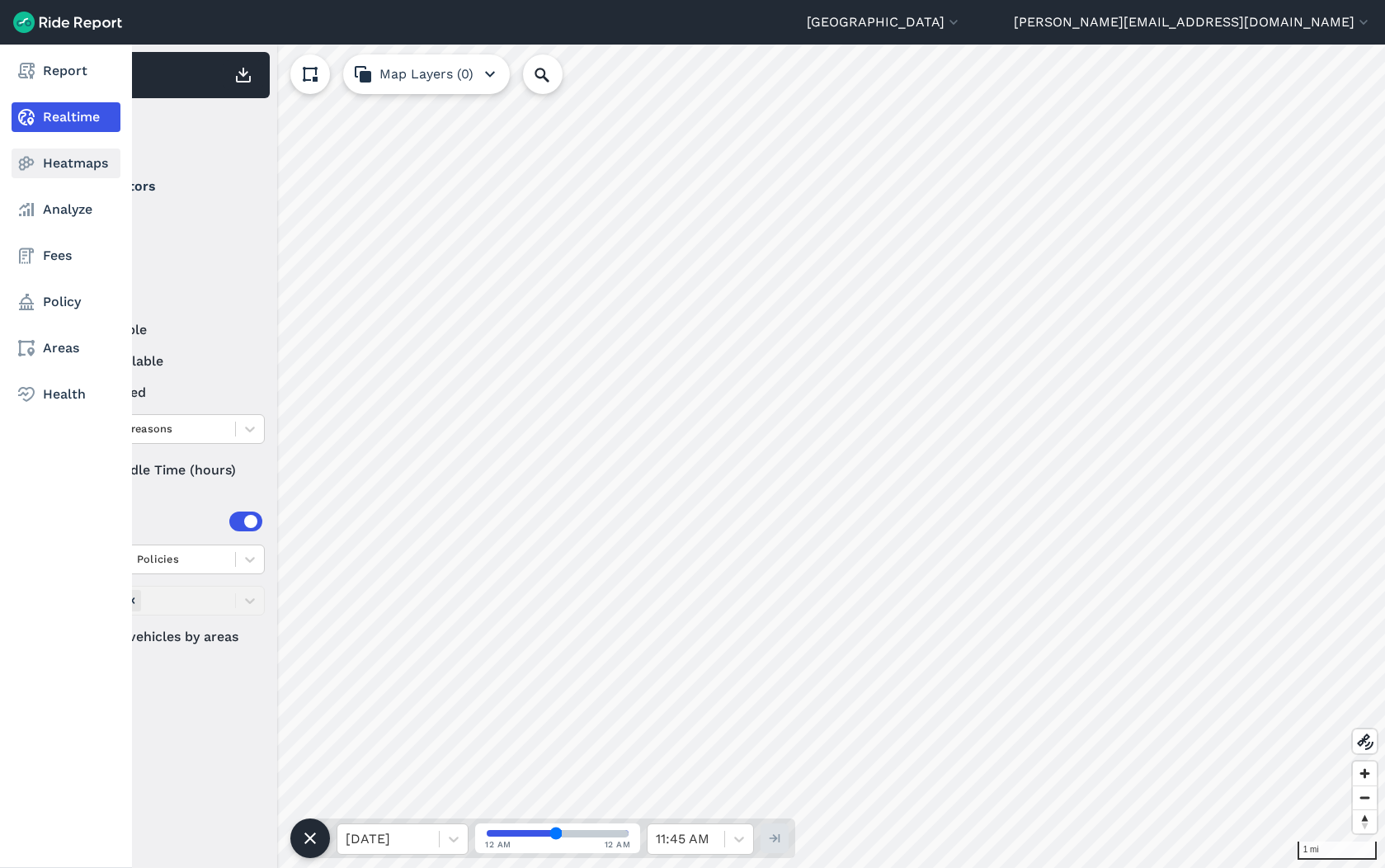
click at [71, 161] on link "Heatmaps" at bounding box center [66, 163] width 109 height 30
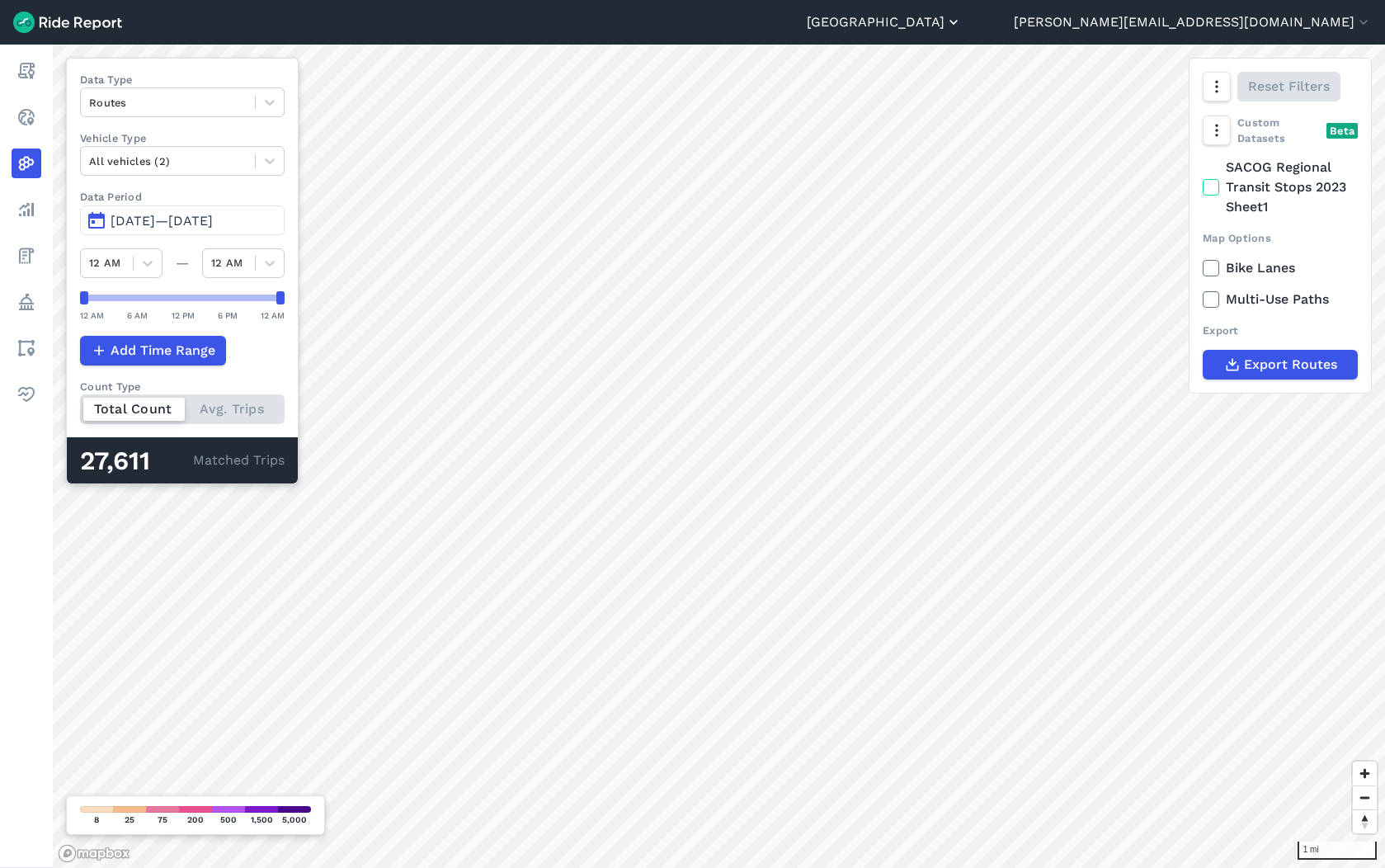
click at [962, 28] on button "[GEOGRAPHIC_DATA]" at bounding box center [884, 22] width 155 height 20
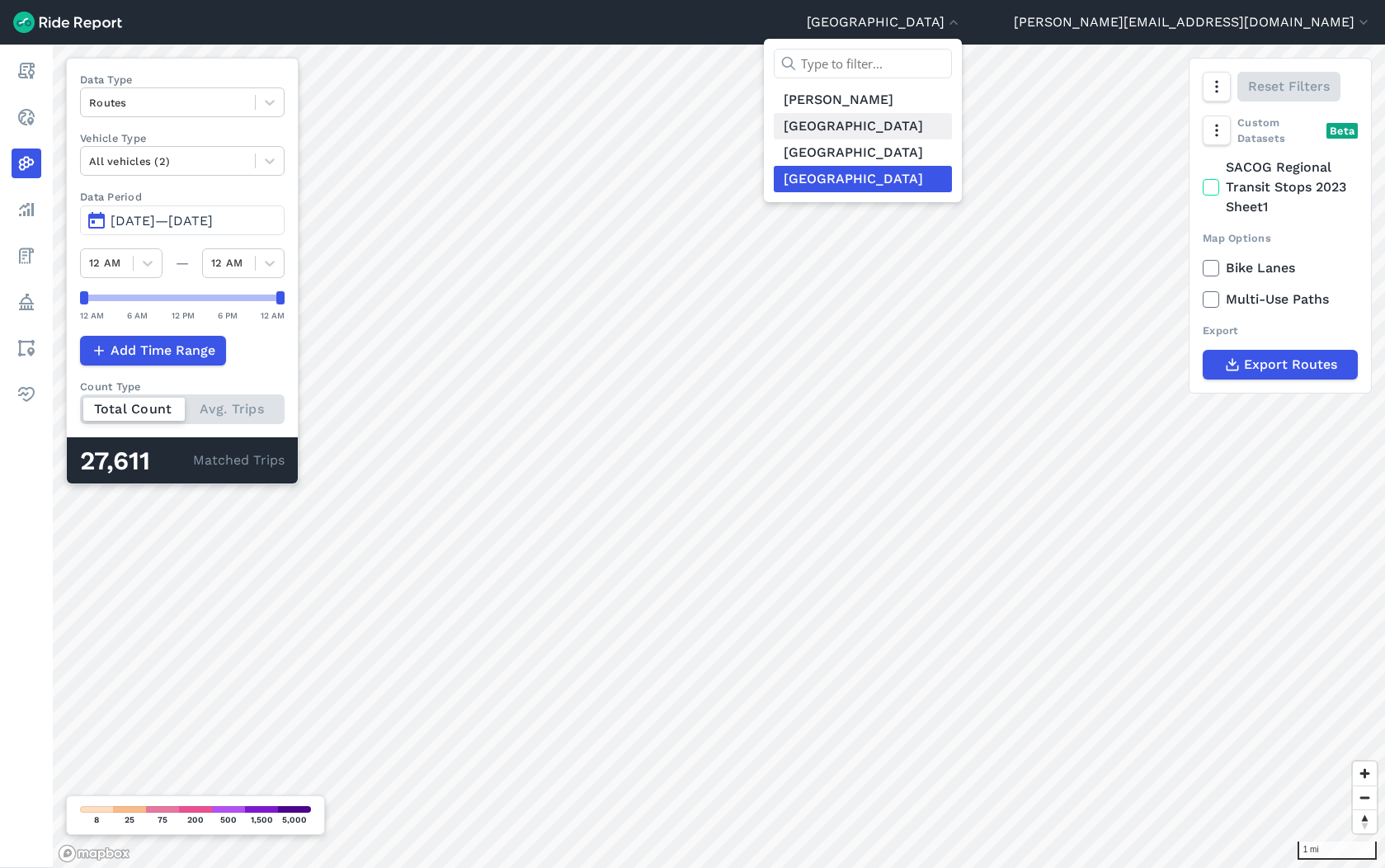
click at [952, 126] on link "[GEOGRAPHIC_DATA]" at bounding box center [863, 125] width 178 height 26
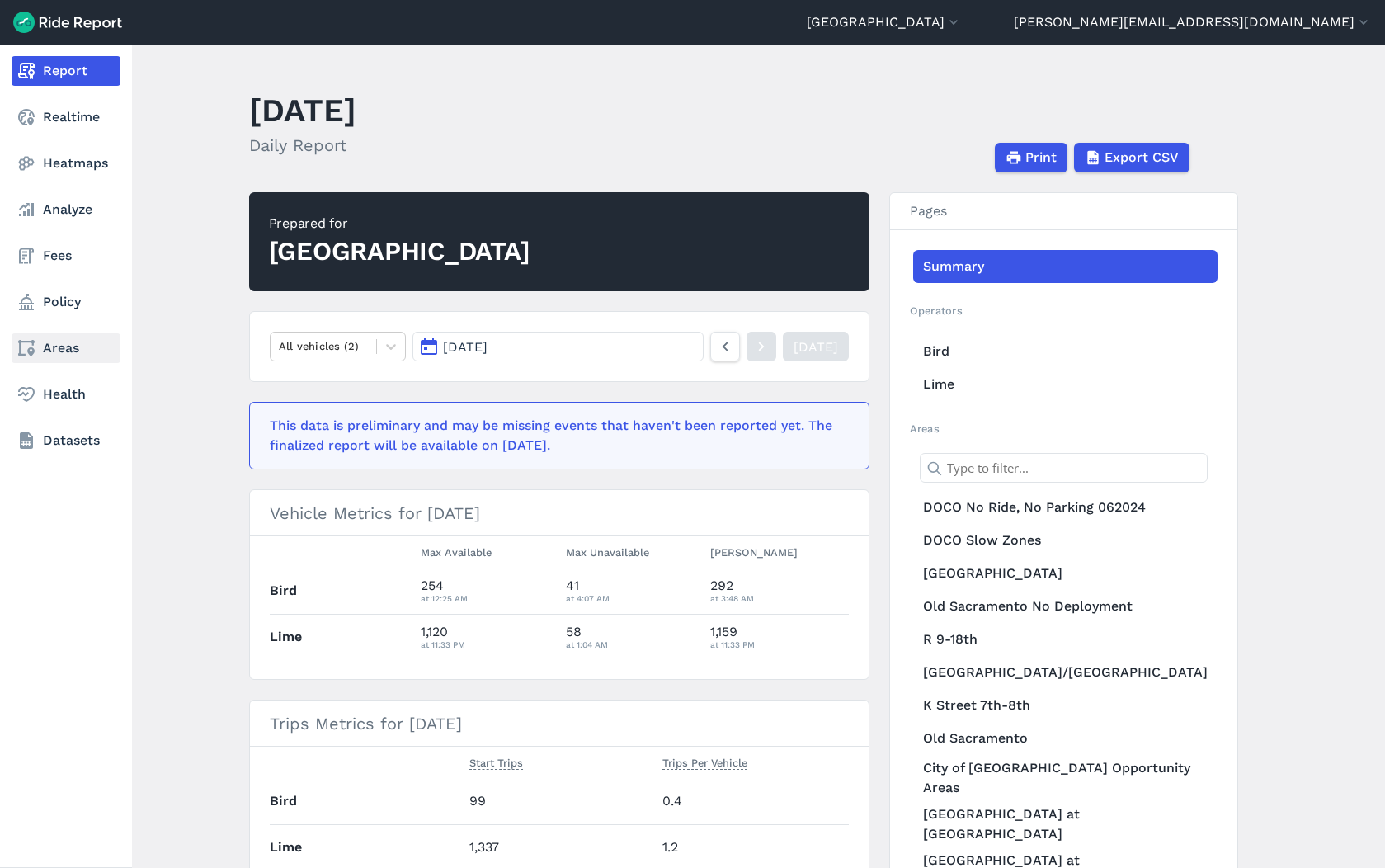
click at [72, 349] on link "Areas" at bounding box center [66, 348] width 109 height 30
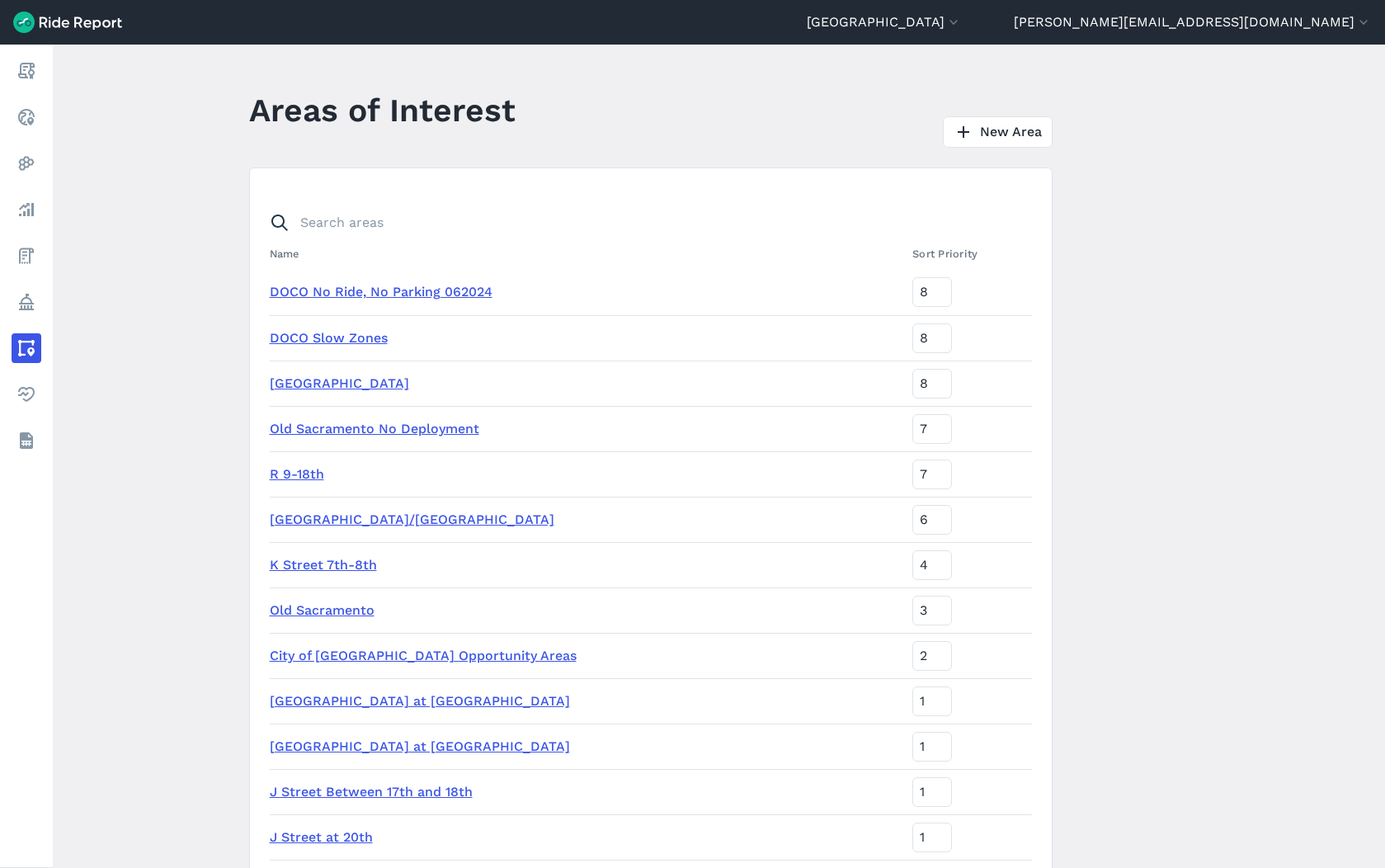
click at [302, 288] on link "DOCO No Ride, No Parking 062024" at bounding box center [381, 291] width 223 height 15
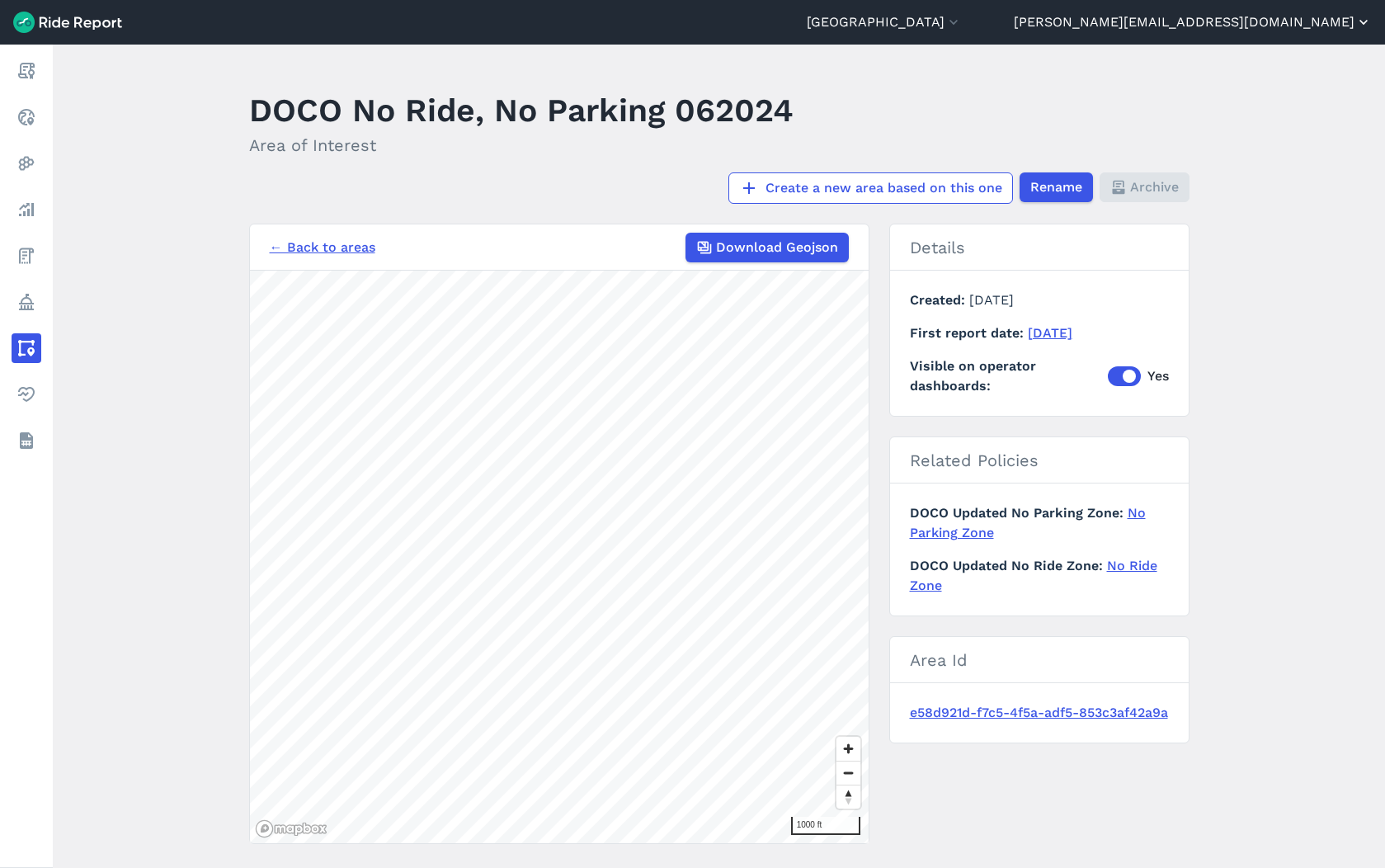
click at [1284, 23] on button "[PERSON_NAME][EMAIL_ADDRESS][DOMAIN_NAME]" at bounding box center [1193, 22] width 358 height 20
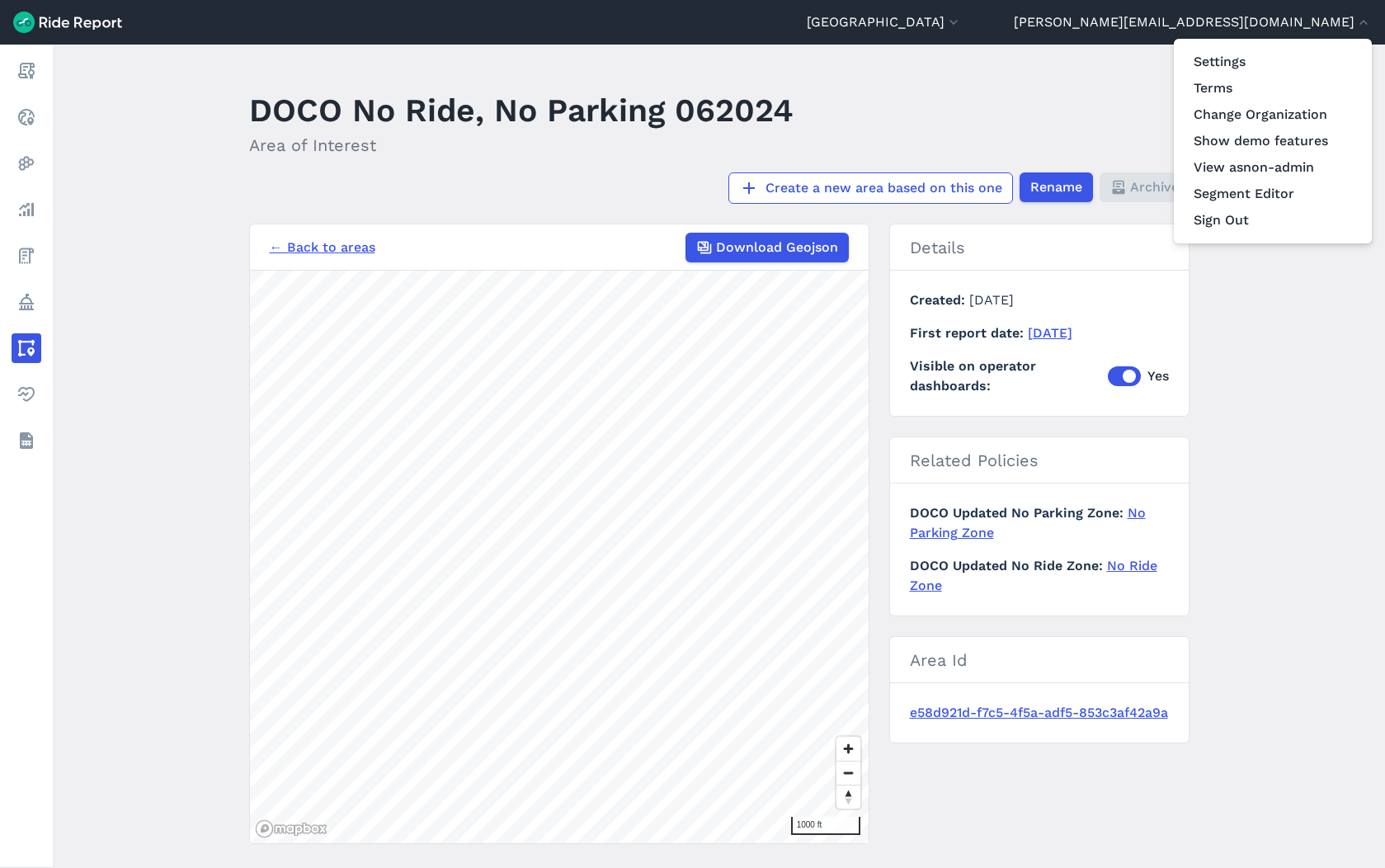
drag, startPoint x: 729, startPoint y: 62, endPoint x: 661, endPoint y: 73, distance: 68.9
click at [729, 62] on div at bounding box center [692, 434] width 1385 height 868
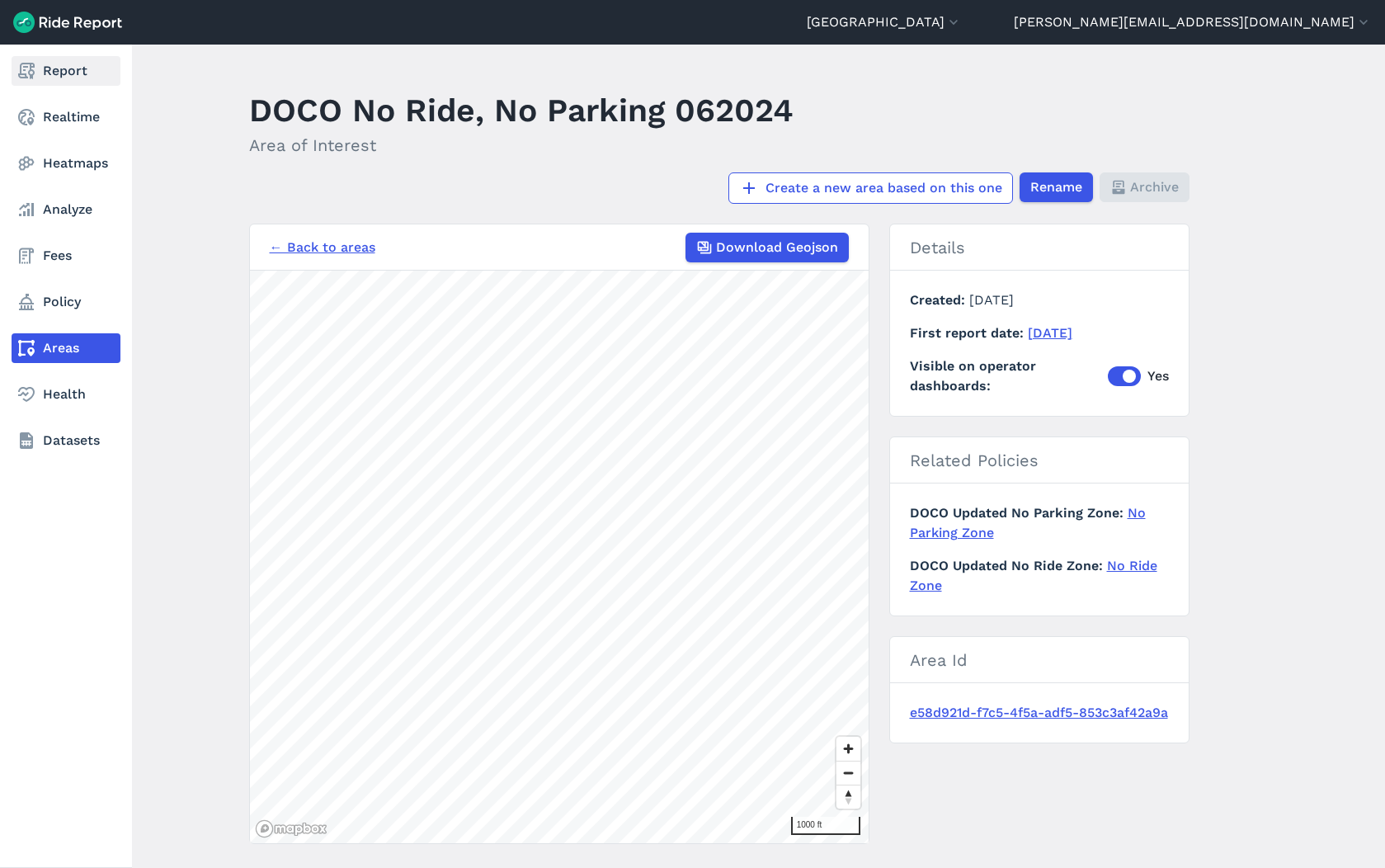
click at [15, 66] on link "Report" at bounding box center [66, 71] width 109 height 30
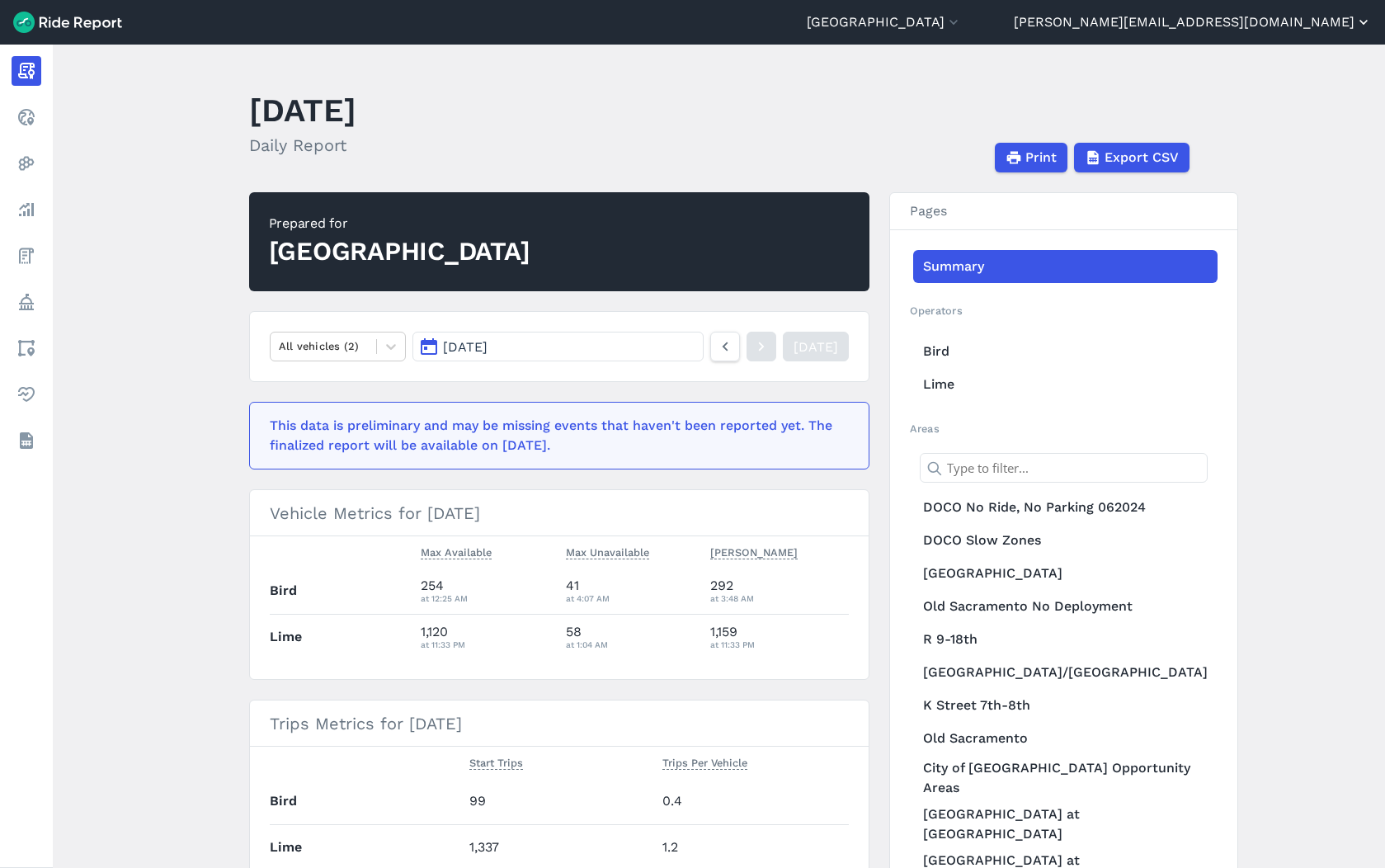
click at [1315, 25] on button "[PERSON_NAME][EMAIL_ADDRESS][DOMAIN_NAME]" at bounding box center [1193, 22] width 358 height 20
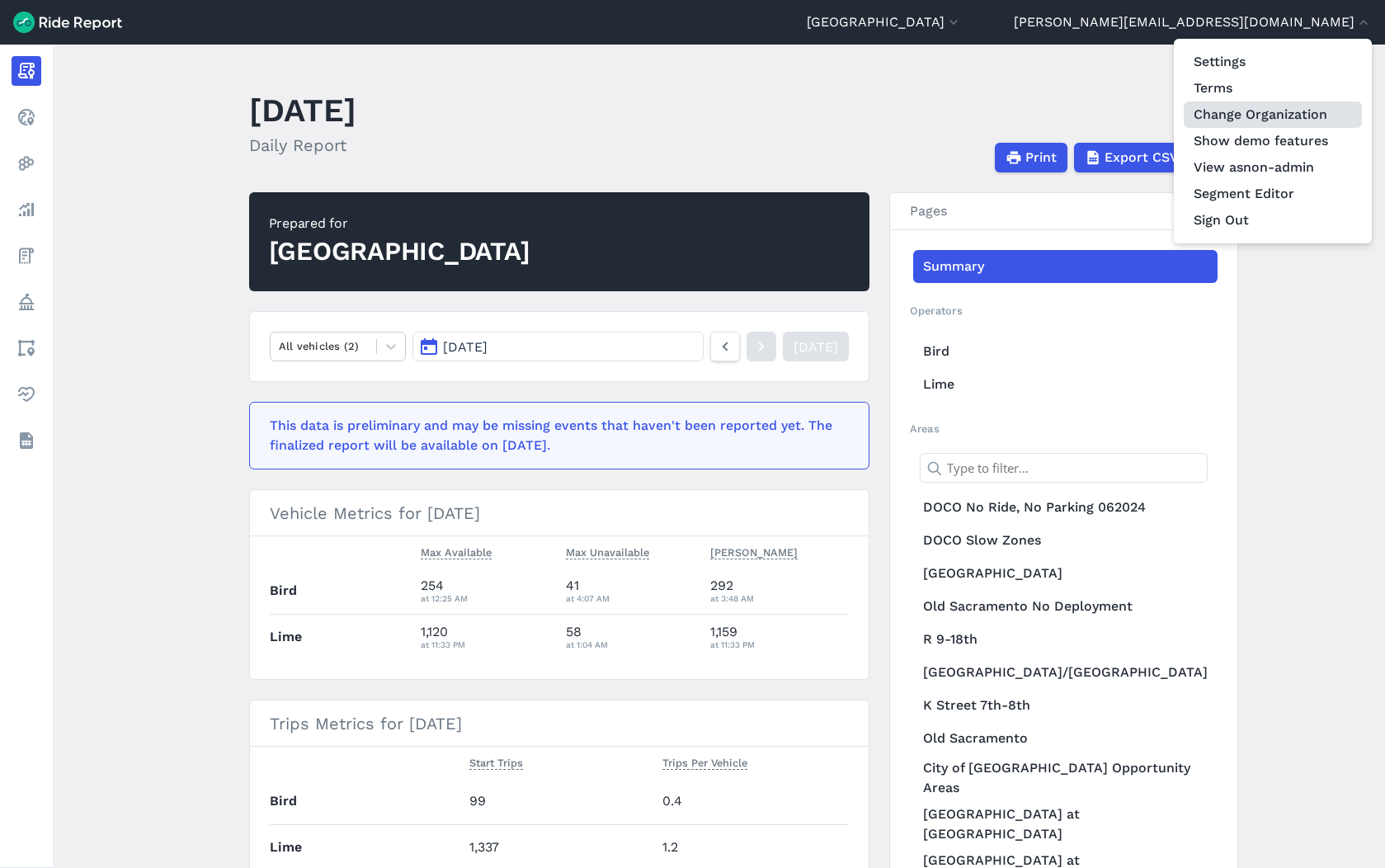
click at [1288, 107] on link "Change Organization" at bounding box center [1272, 114] width 178 height 26
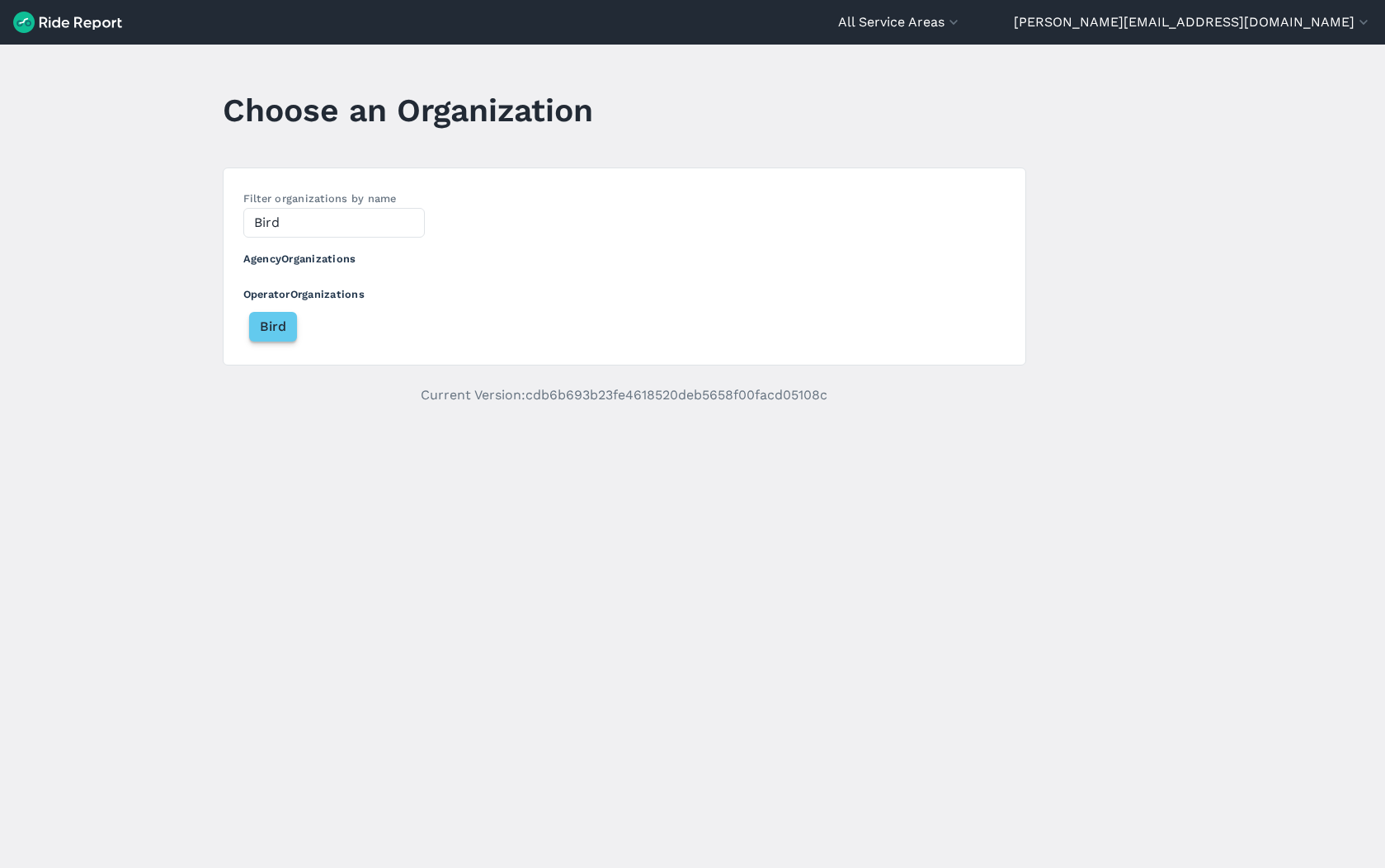
type input "Bird"
click at [264, 327] on span "Bird" at bounding box center [272, 327] width 26 height 20
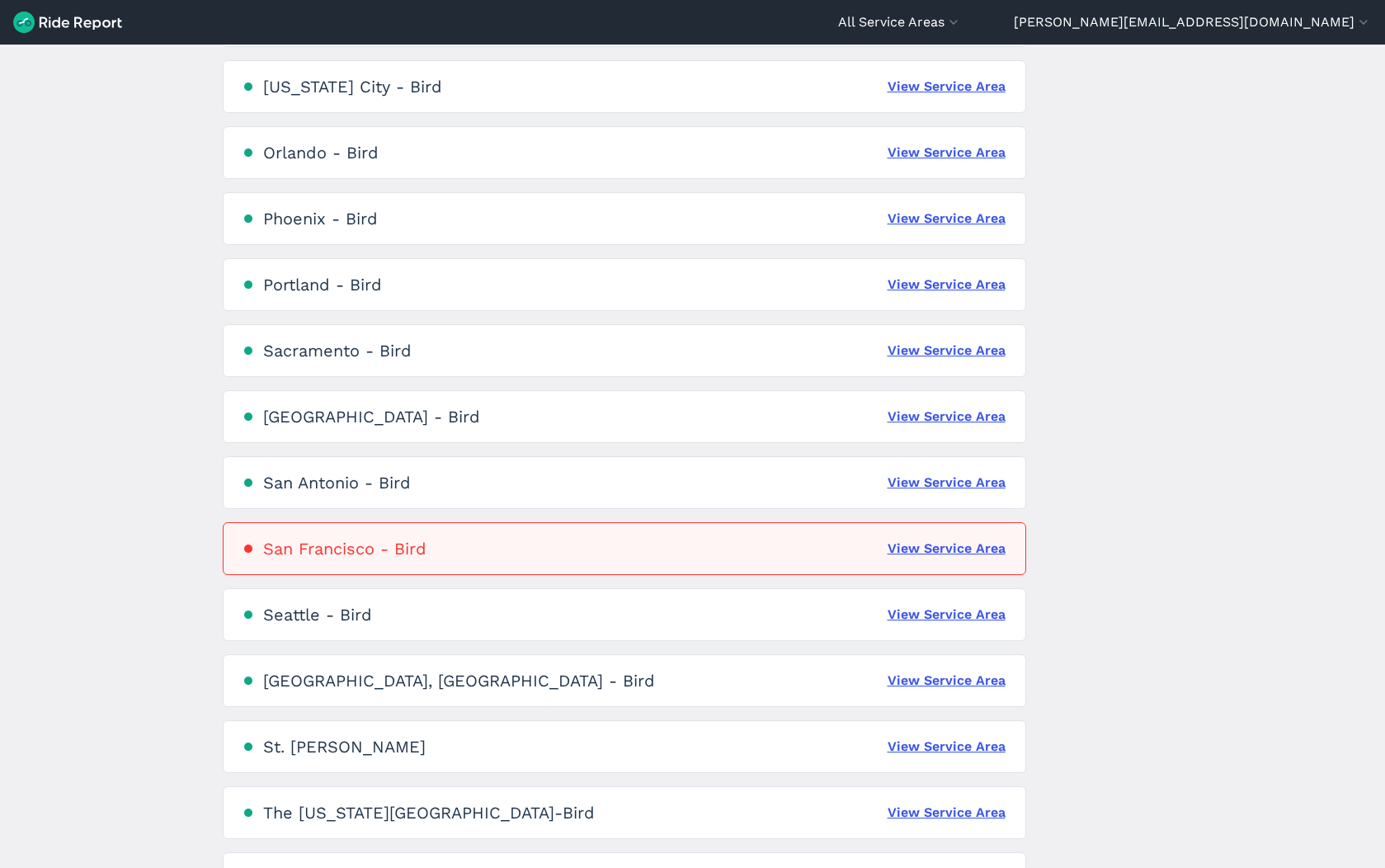
scroll to position [1883, 0]
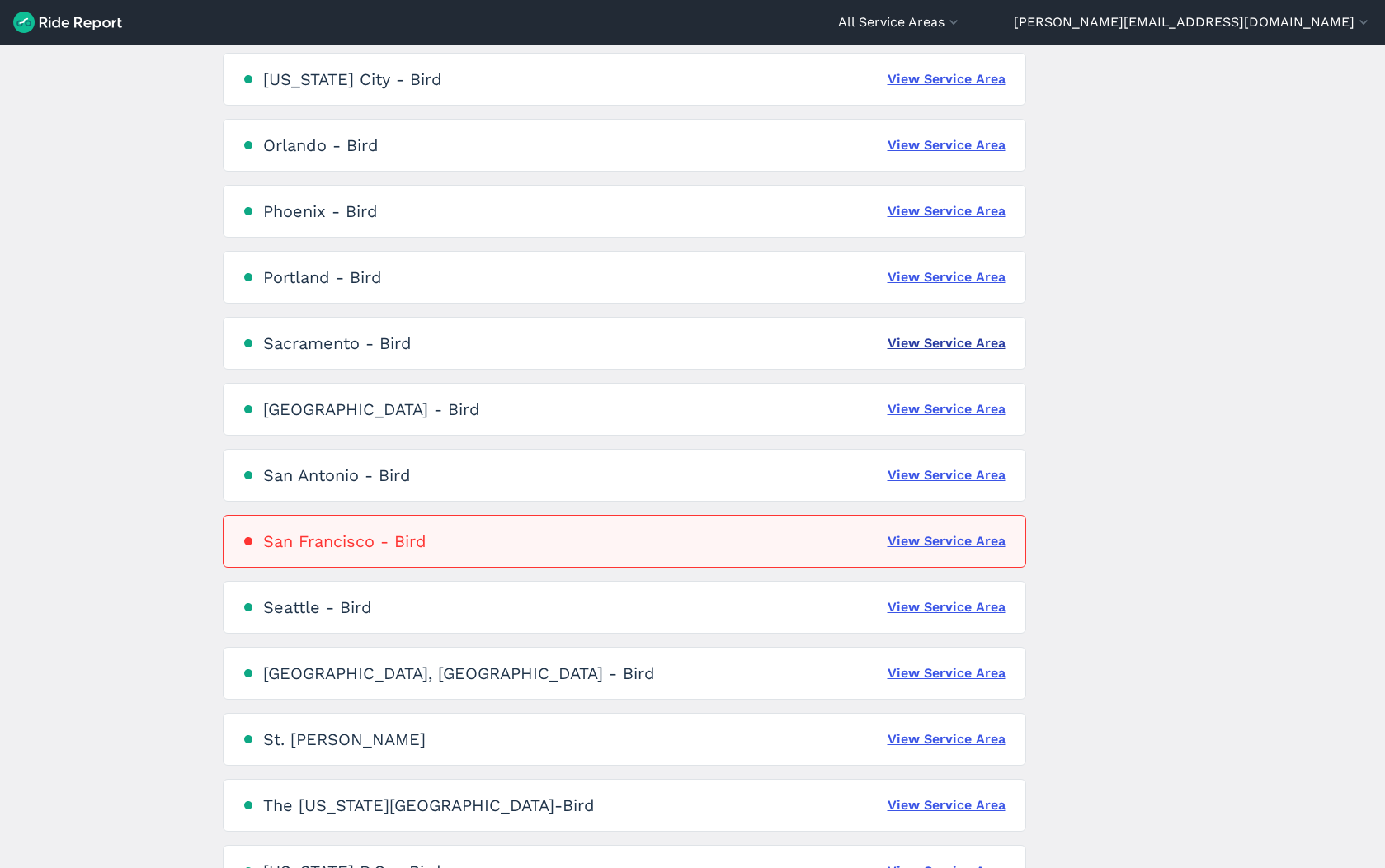
click at [904, 343] on link "View Service Area" at bounding box center [947, 343] width 118 height 20
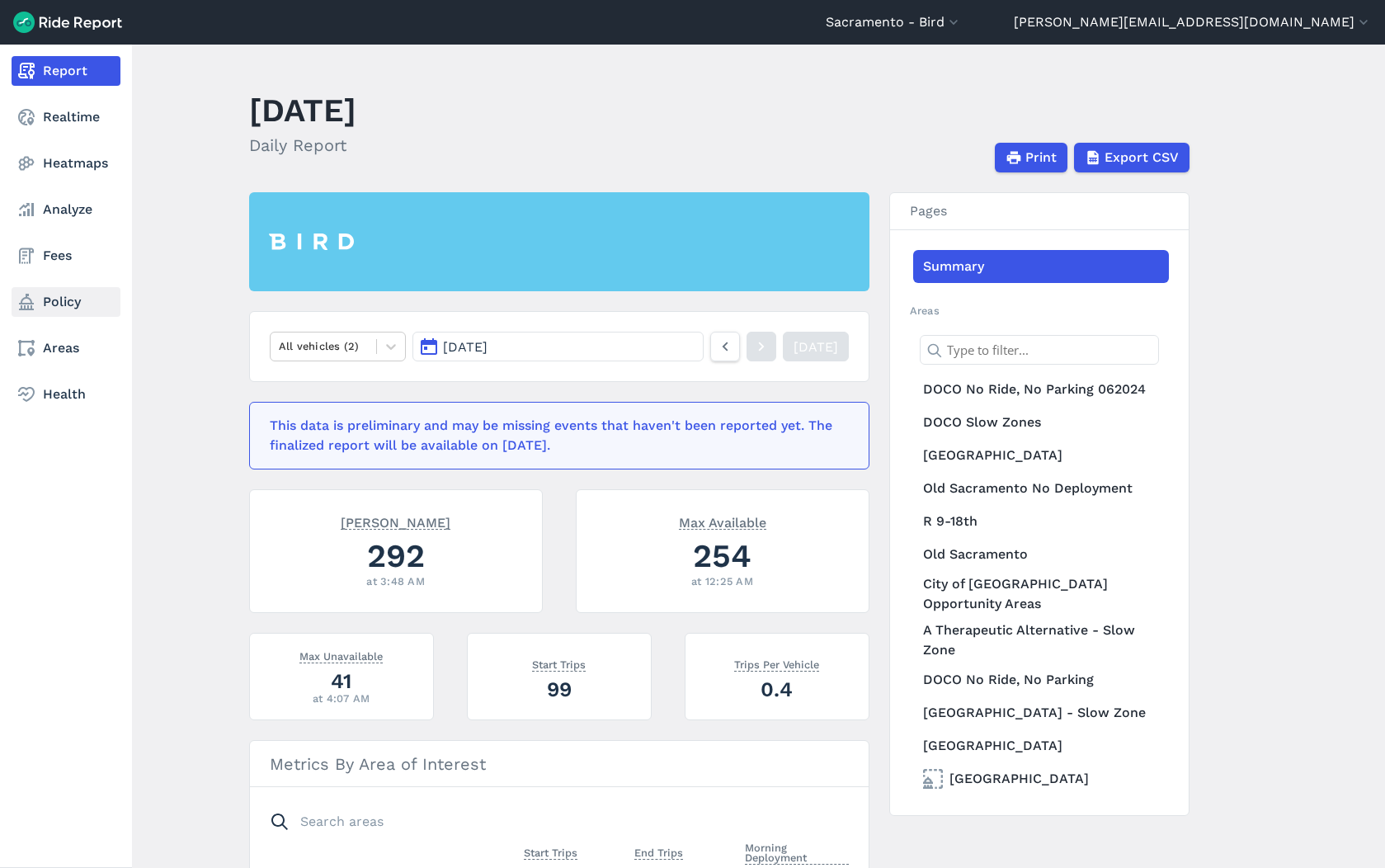
click at [62, 314] on link "Policy" at bounding box center [66, 301] width 109 height 30
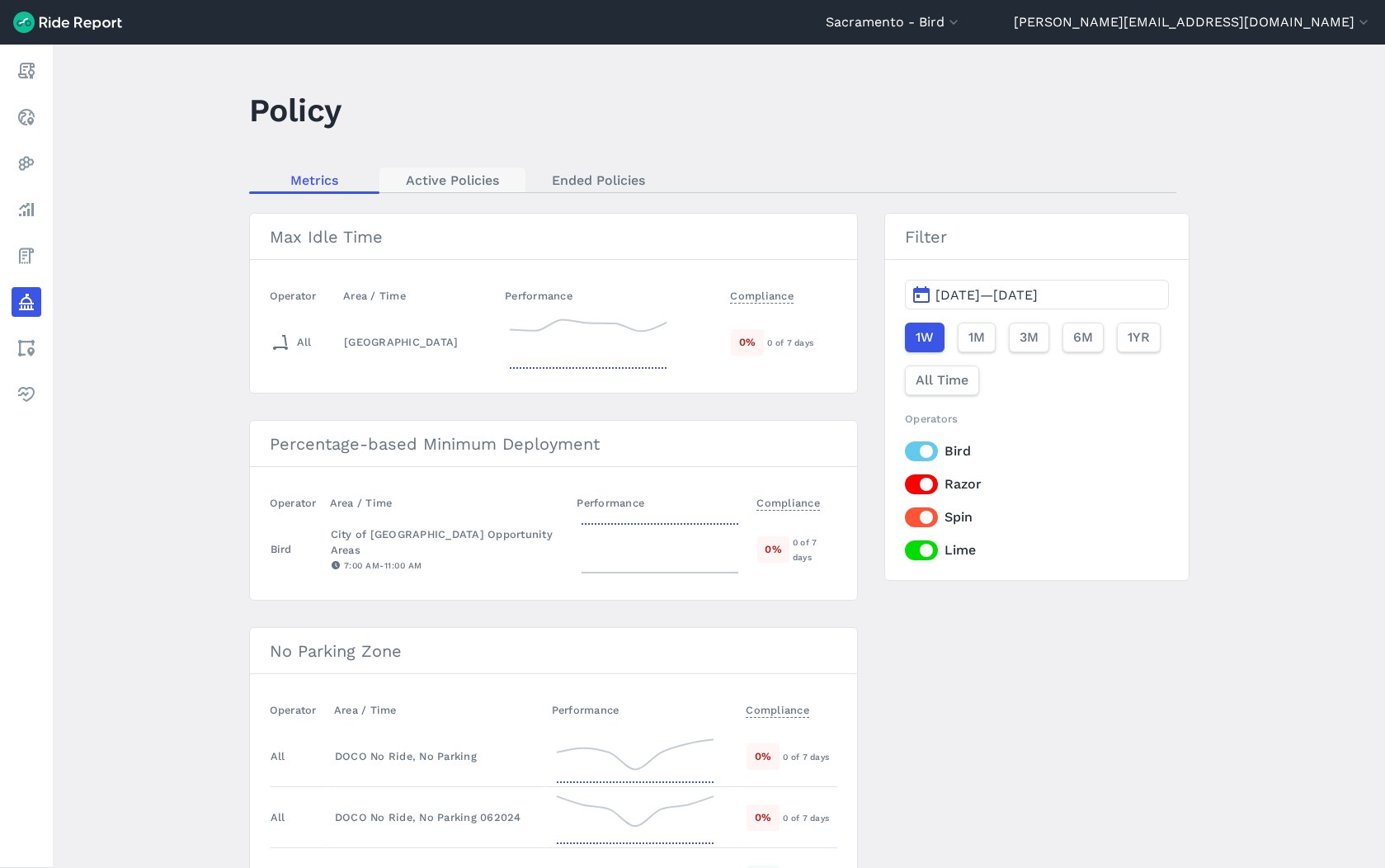
click at [473, 187] on link "Active Policies" at bounding box center [452, 180] width 146 height 25
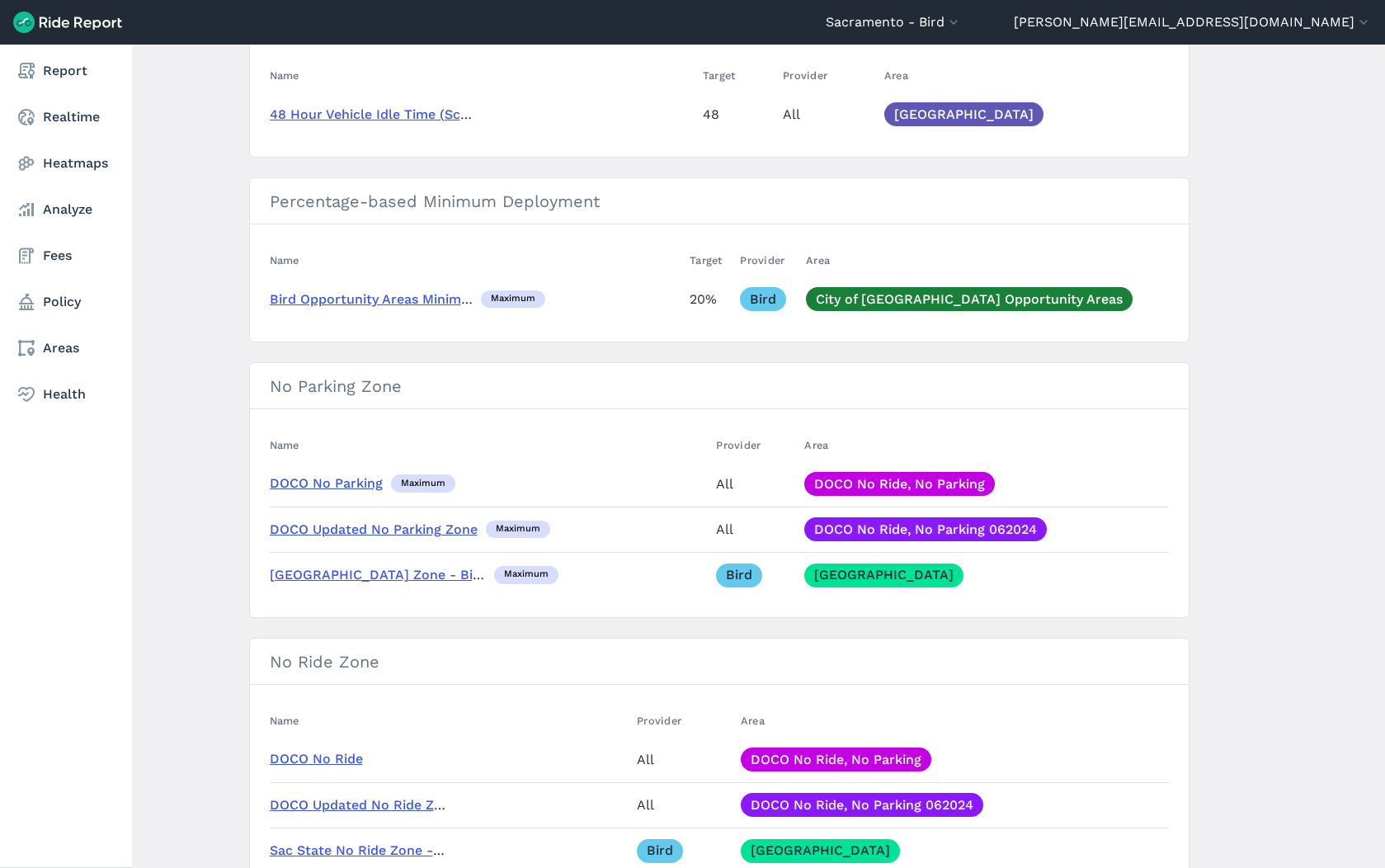
scroll to position [220, 0]
